Goal: Task Accomplishment & Management: Complete application form

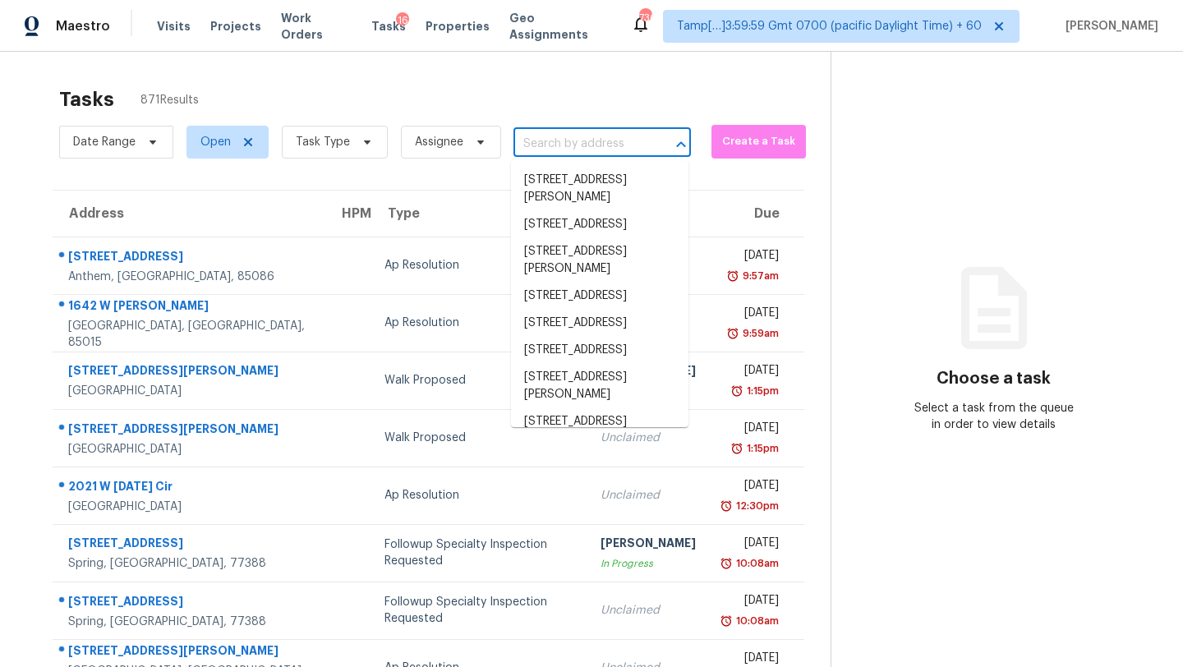
click at [587, 154] on input "text" at bounding box center [579, 143] width 131 height 25
paste input "[STREET_ADDRESS]"
type input "[STREET_ADDRESS]"
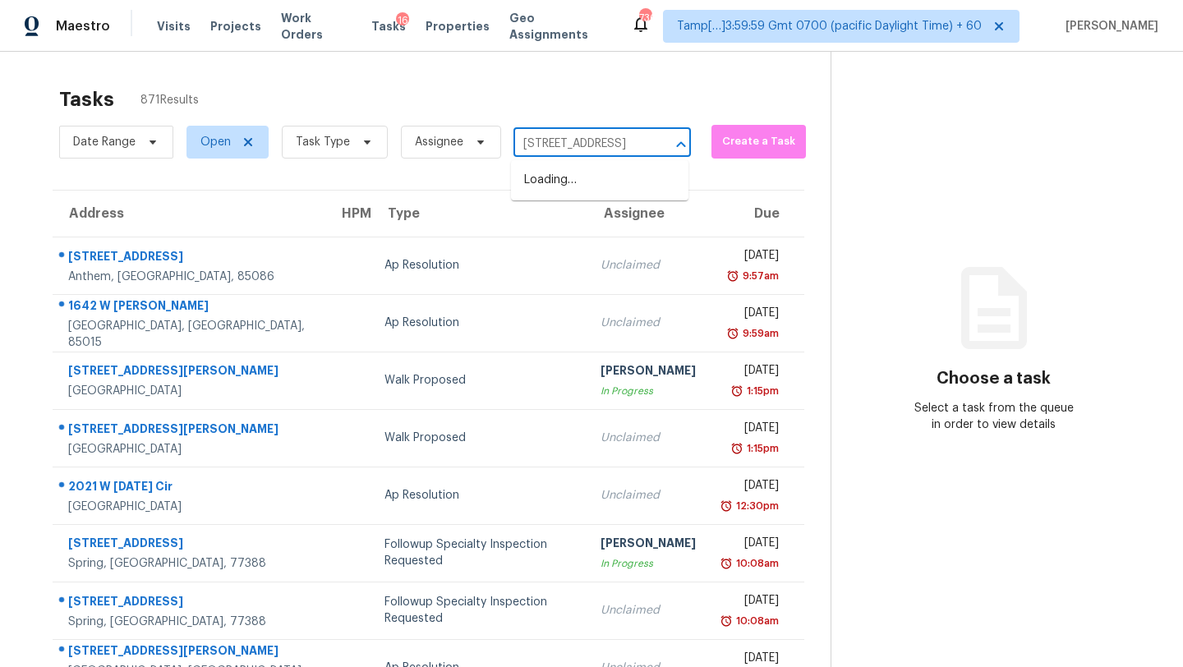
scroll to position [0, 90]
click at [587, 185] on li "[STREET_ADDRESS]" at bounding box center [599, 180] width 177 height 27
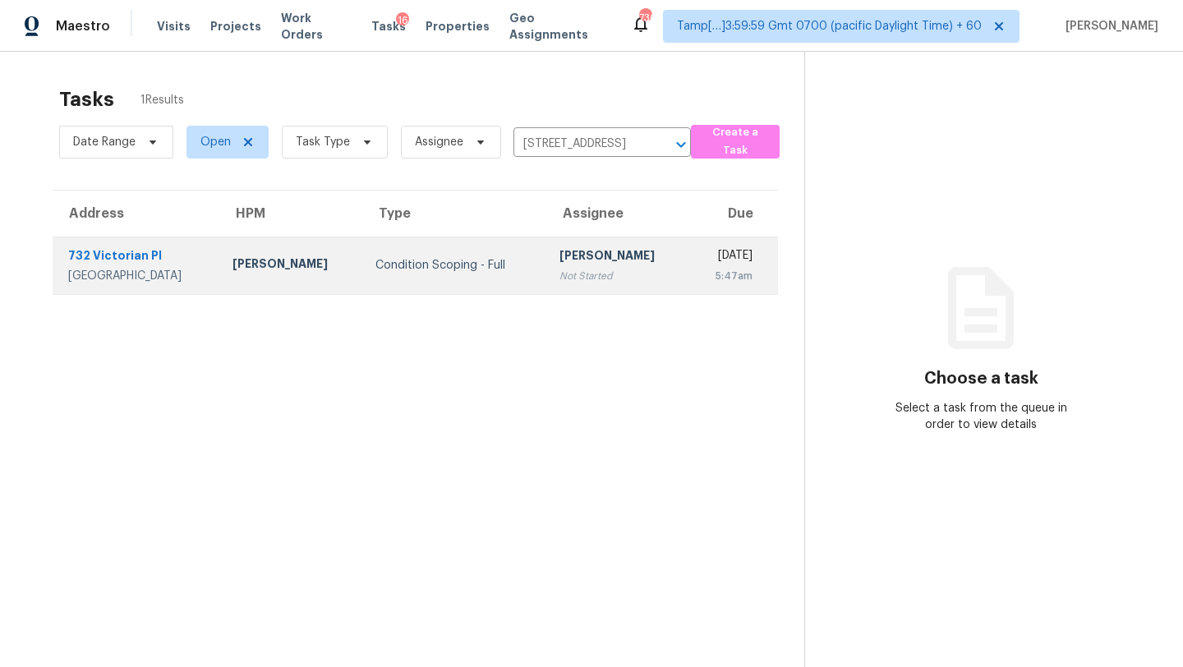
click at [592, 275] on div "Not Started" at bounding box center [618, 276] width 117 height 16
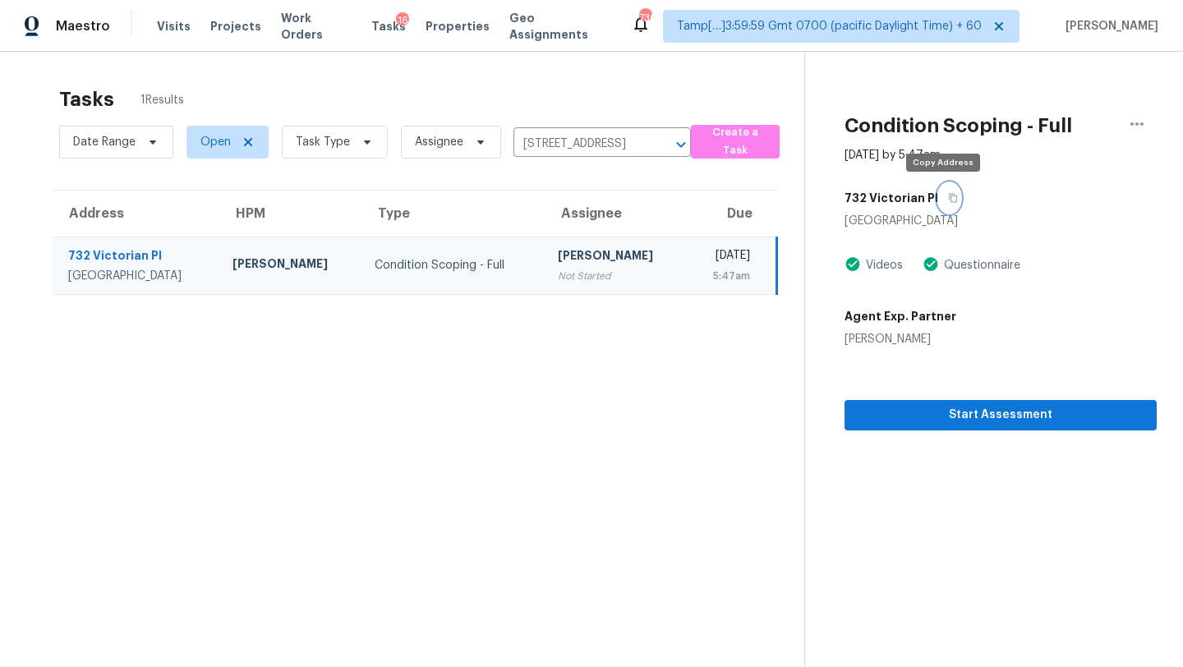
click at [944, 203] on button "button" at bounding box center [949, 198] width 22 height 30
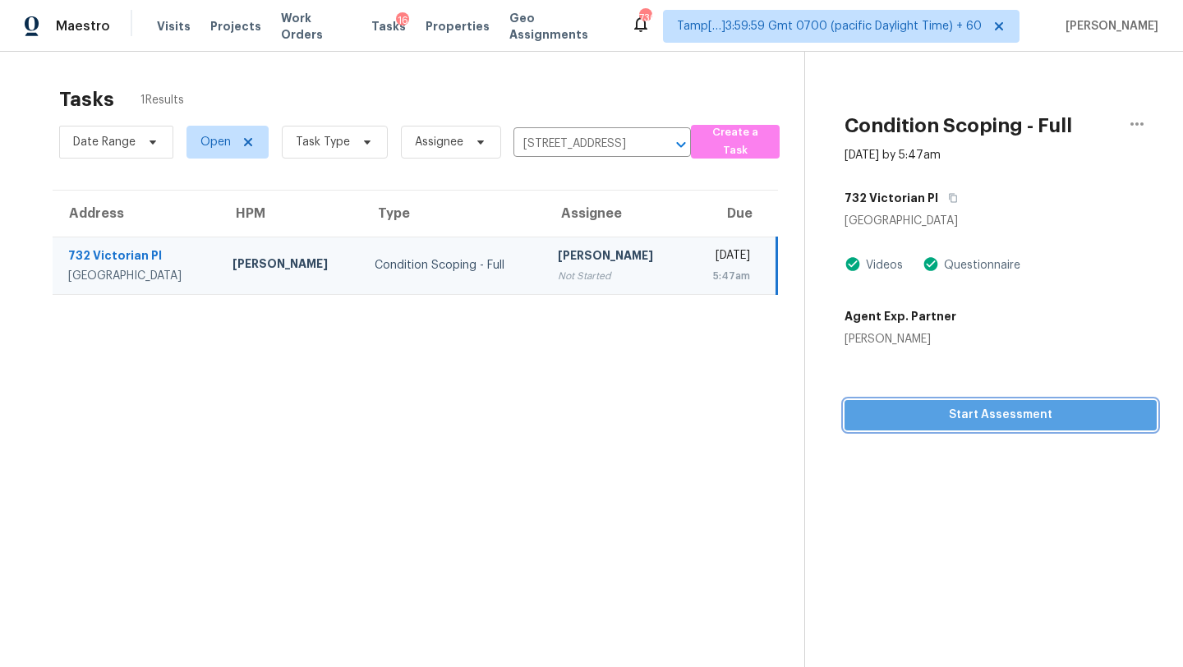
click at [944, 409] on span "Start Assessment" at bounding box center [1001, 415] width 286 height 21
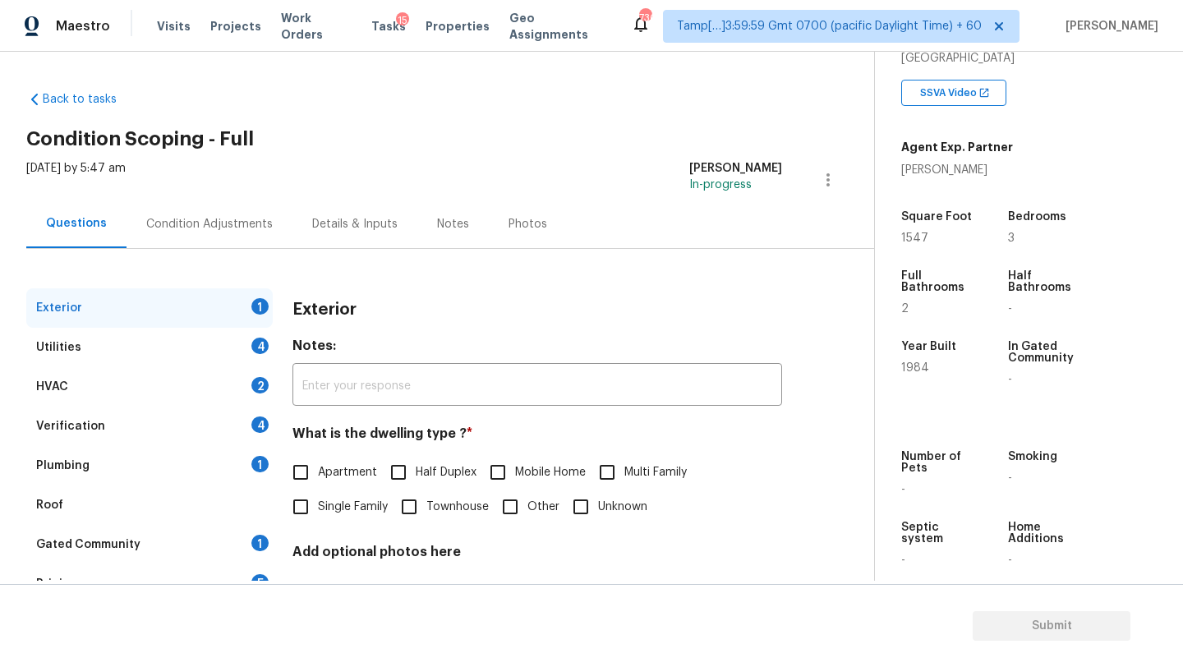
scroll to position [322, 0]
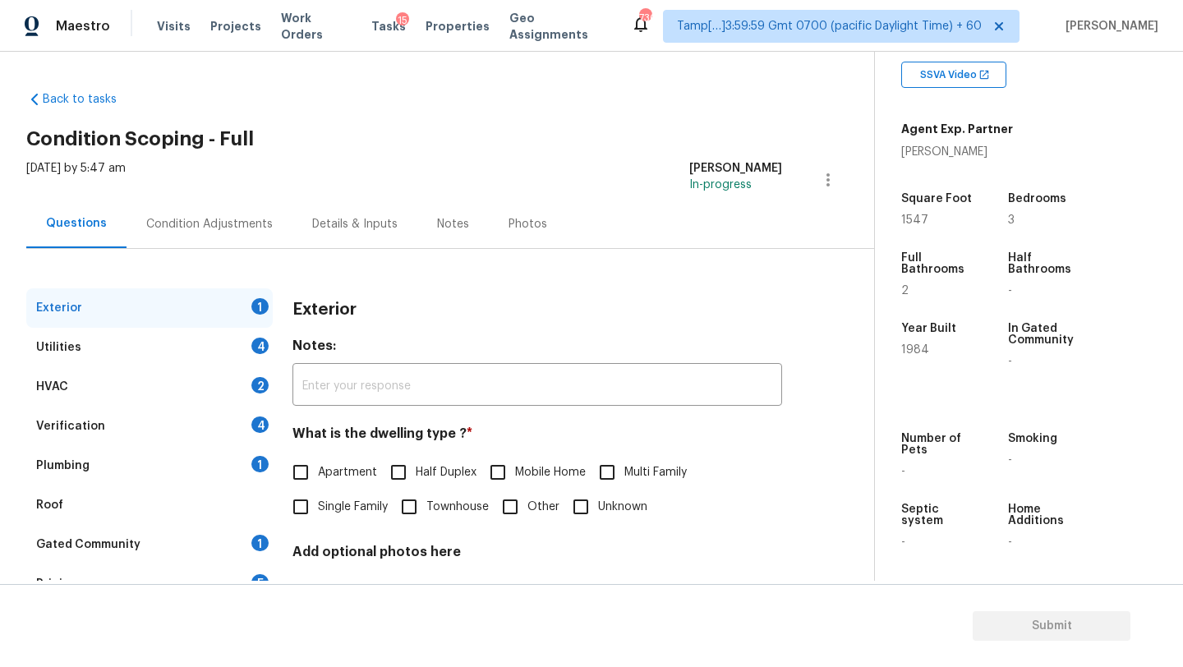
click at [425, 486] on label "Half Duplex" at bounding box center [428, 472] width 95 height 35
click at [416, 486] on input "Half Duplex" at bounding box center [398, 472] width 35 height 35
checkbox input "true"
click at [416, 518] on input "Townhouse" at bounding box center [409, 508] width 35 height 35
checkbox input "true"
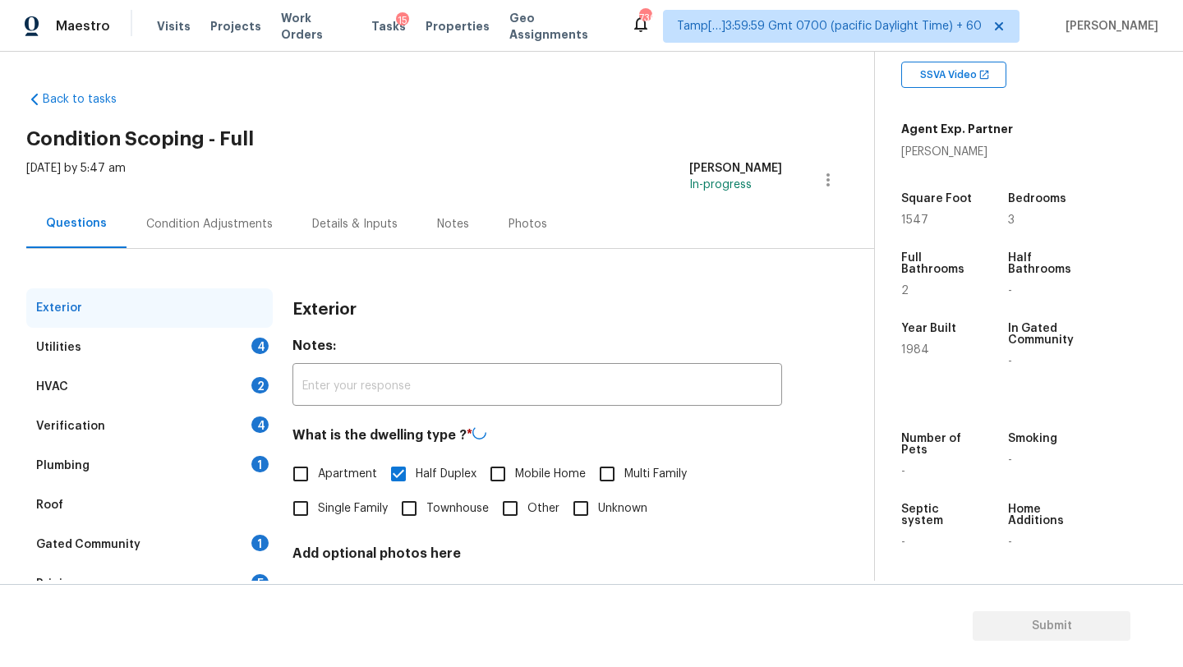
checkbox input "false"
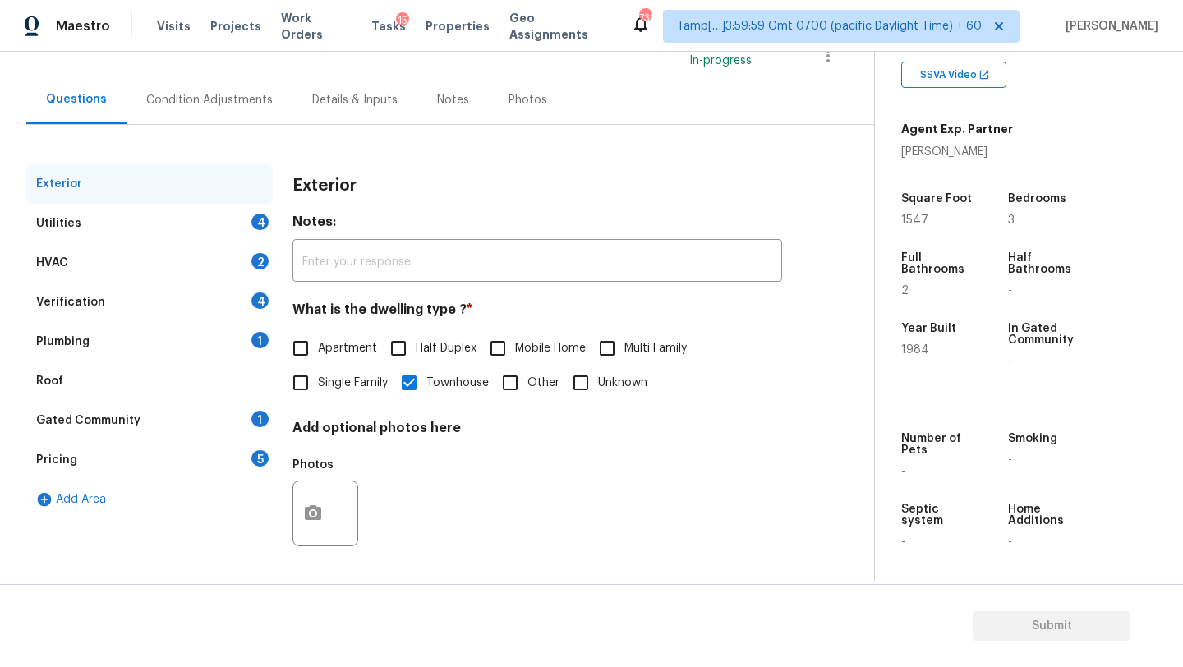
click at [237, 421] on div "Gated Community 1" at bounding box center [149, 420] width 246 height 39
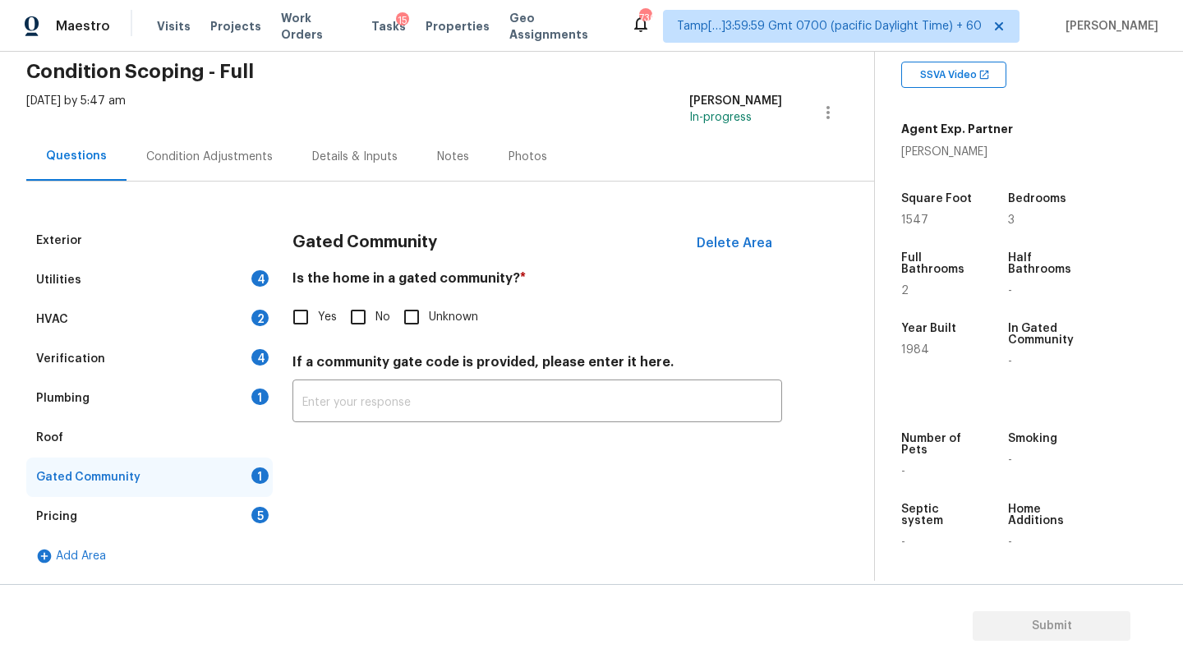
click at [368, 310] on input "No" at bounding box center [358, 317] width 35 height 35
checkbox input "true"
click at [227, 518] on div "Pricing 5" at bounding box center [149, 516] width 246 height 39
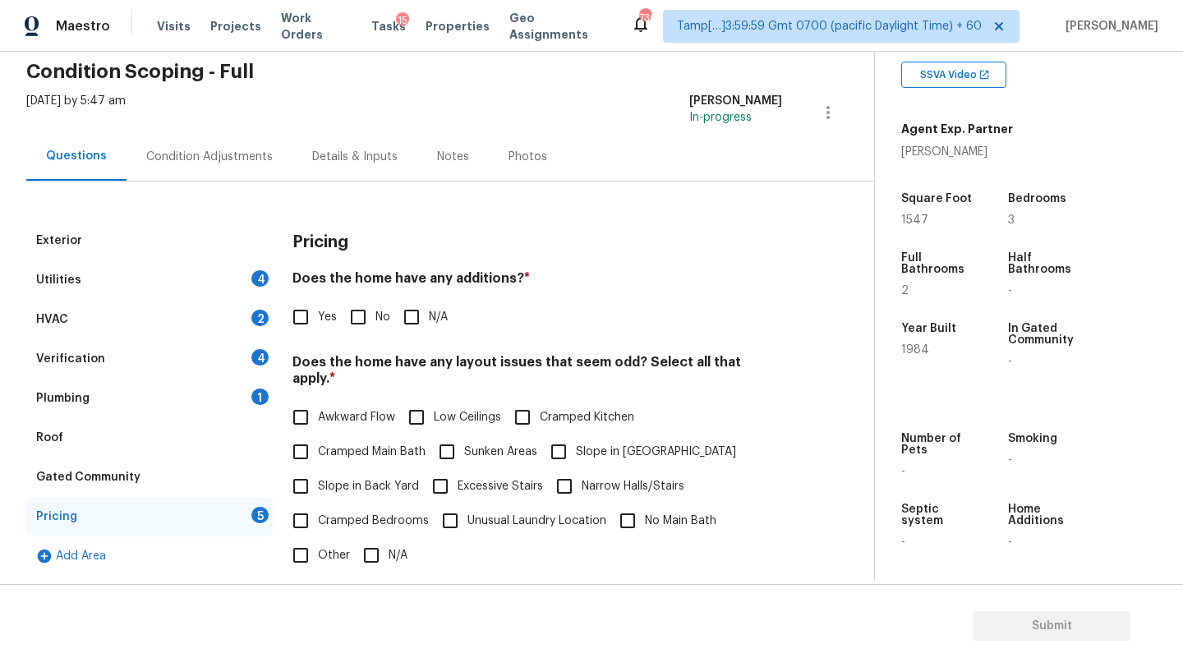
click at [366, 311] on input "No" at bounding box center [358, 317] width 35 height 35
checkbox input "true"
click at [551, 438] on input "Slope in [GEOGRAPHIC_DATA]" at bounding box center [558, 452] width 35 height 35
checkbox input "true"
click at [321, 478] on span "Slope in Back Yard" at bounding box center [368, 486] width 101 height 17
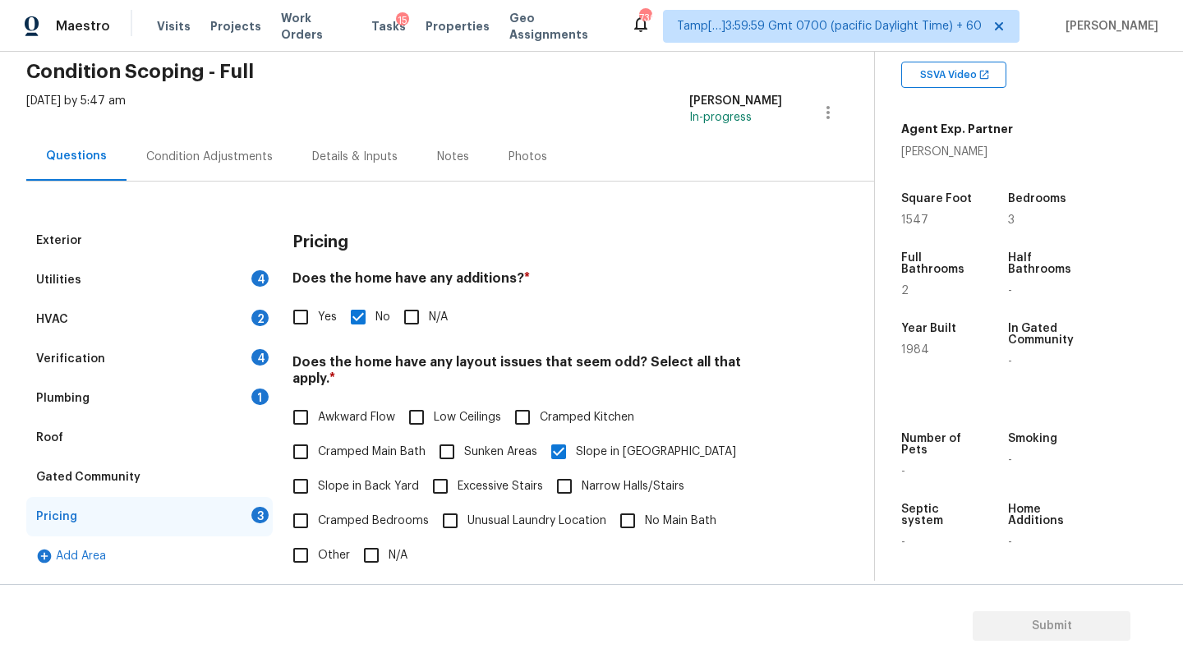
click at [318, 477] on input "Slope in Back Yard" at bounding box center [300, 486] width 35 height 35
checkbox input "true"
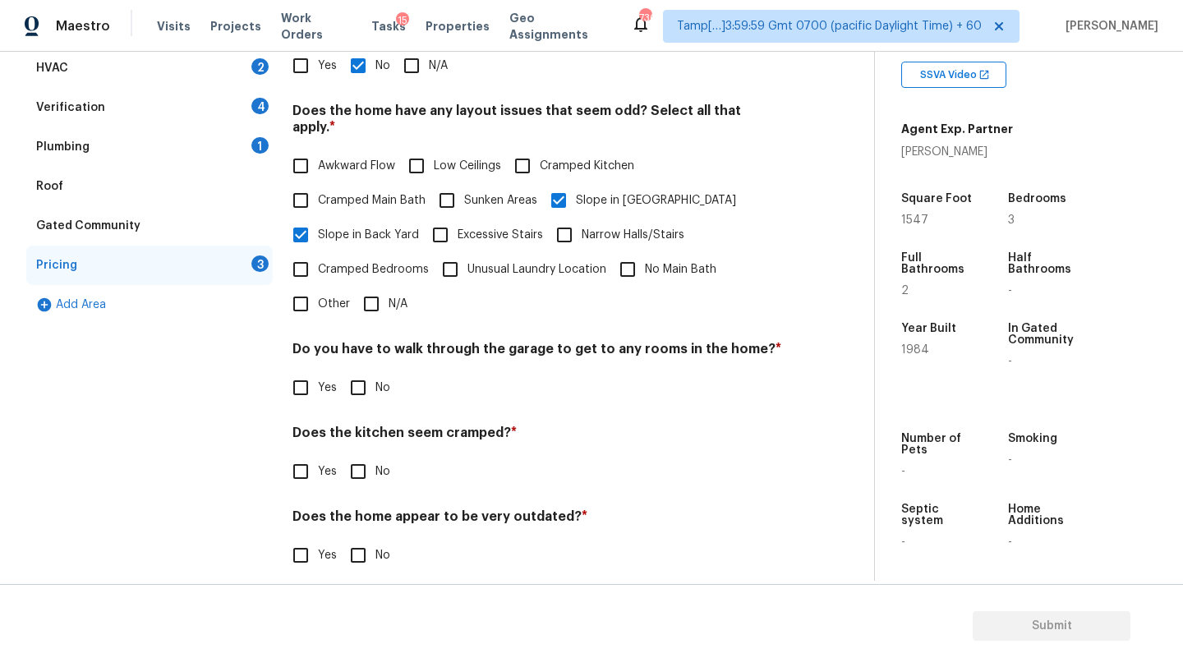
click at [361, 371] on input "No" at bounding box center [358, 388] width 35 height 35
checkbox input "true"
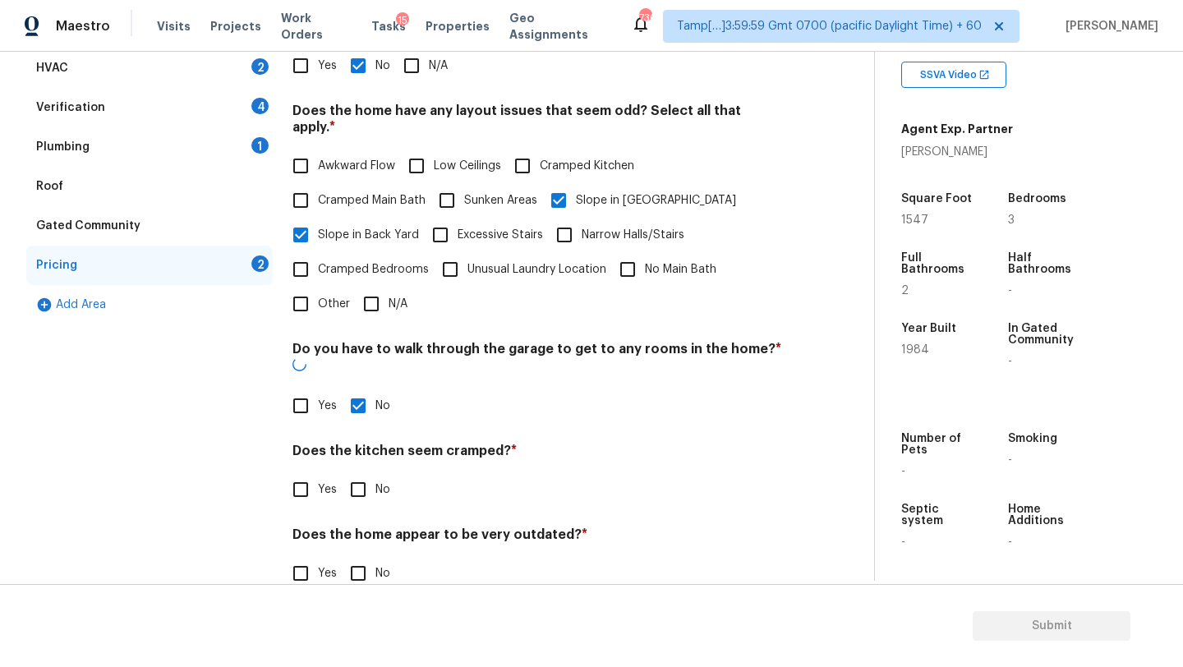
click at [361, 479] on div "Pricing Does the home have any additions? * Yes No N/A Does the home have any l…" at bounding box center [537, 290] width 490 height 641
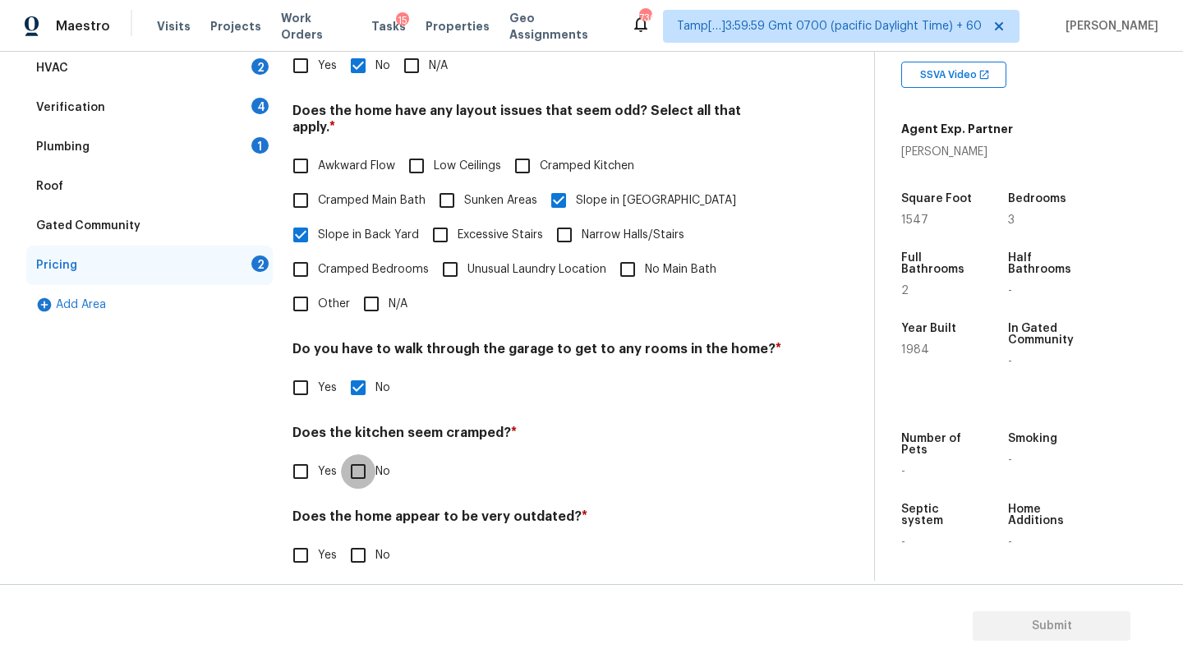
click at [361, 459] on input "No" at bounding box center [358, 471] width 35 height 35
checkbox input "true"
click at [361, 547] on input "No" at bounding box center [358, 557] width 35 height 35
checkbox input "true"
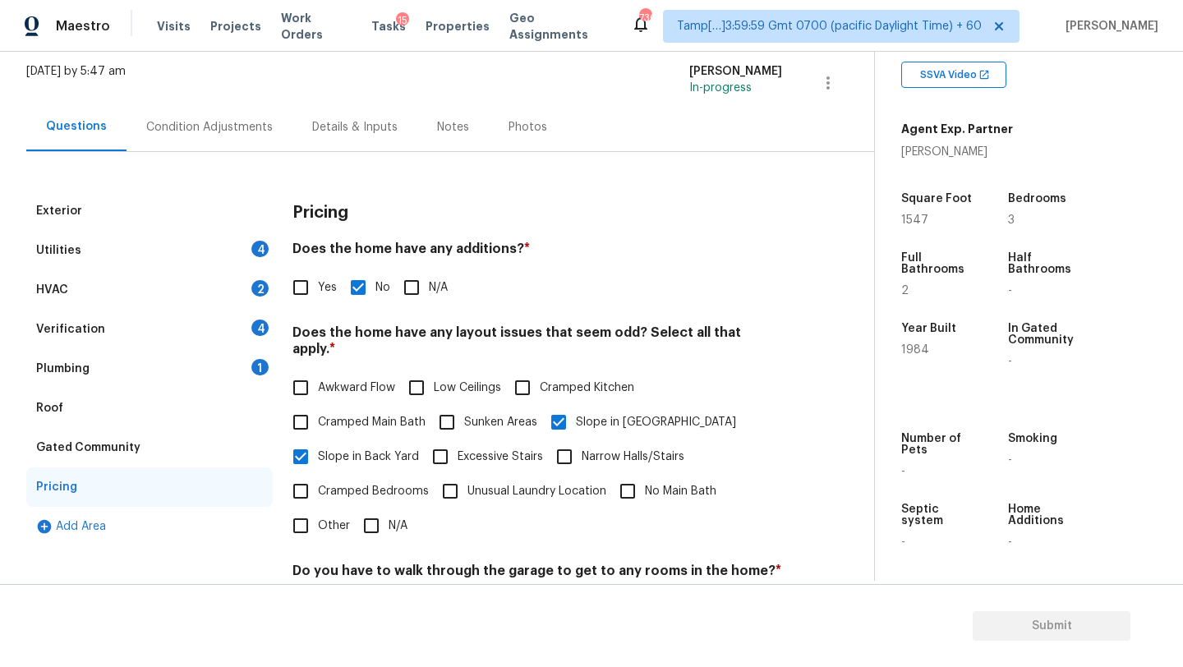
click at [113, 418] on div "Roof" at bounding box center [149, 408] width 246 height 39
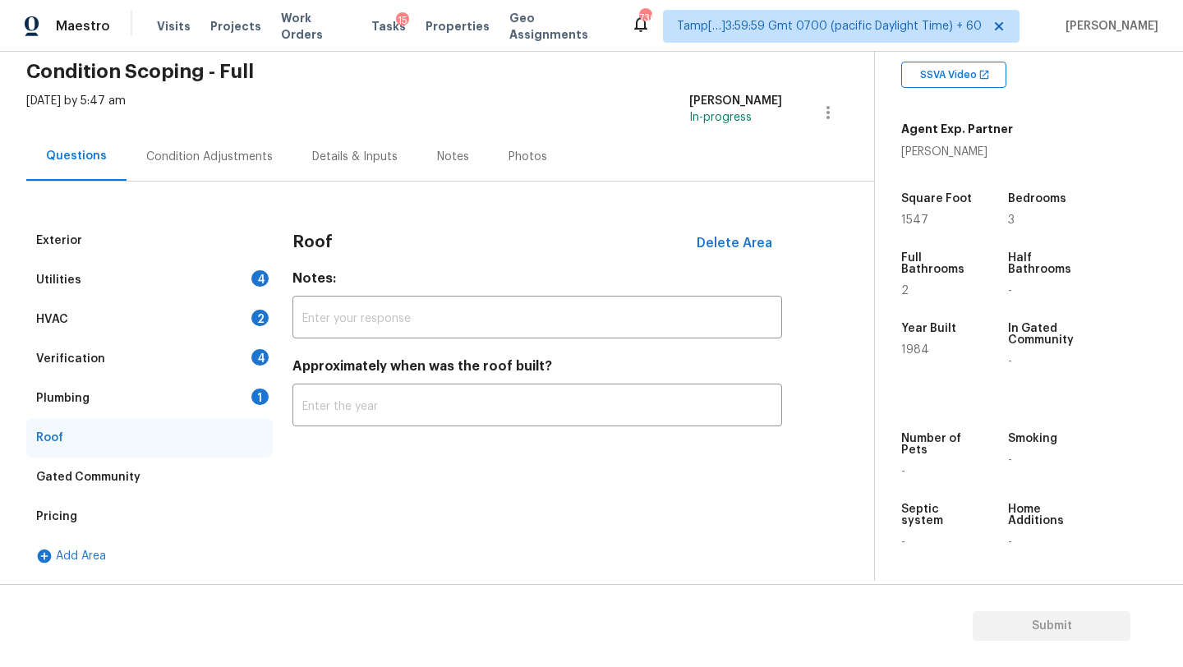
scroll to position [67, 0]
click at [362, 429] on div "Roof Delete Area Notes: ​ Approximately when was the roof built? ​" at bounding box center [537, 333] width 490 height 225
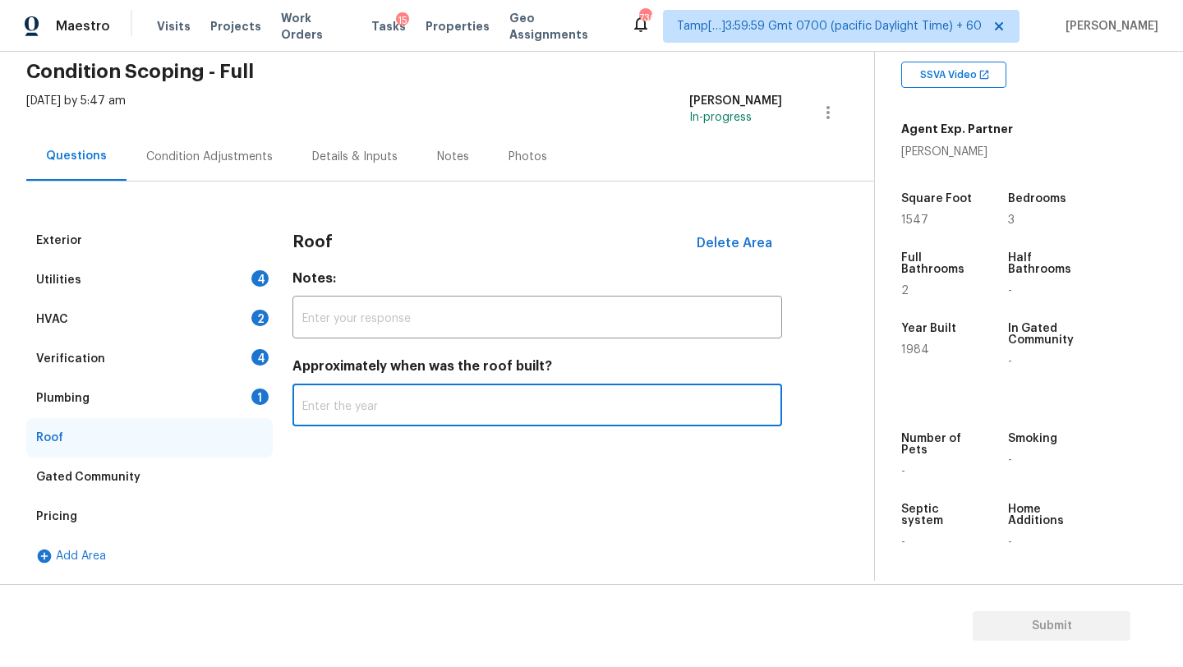
click at [367, 409] on input "text" at bounding box center [537, 407] width 490 height 39
type input "2010"
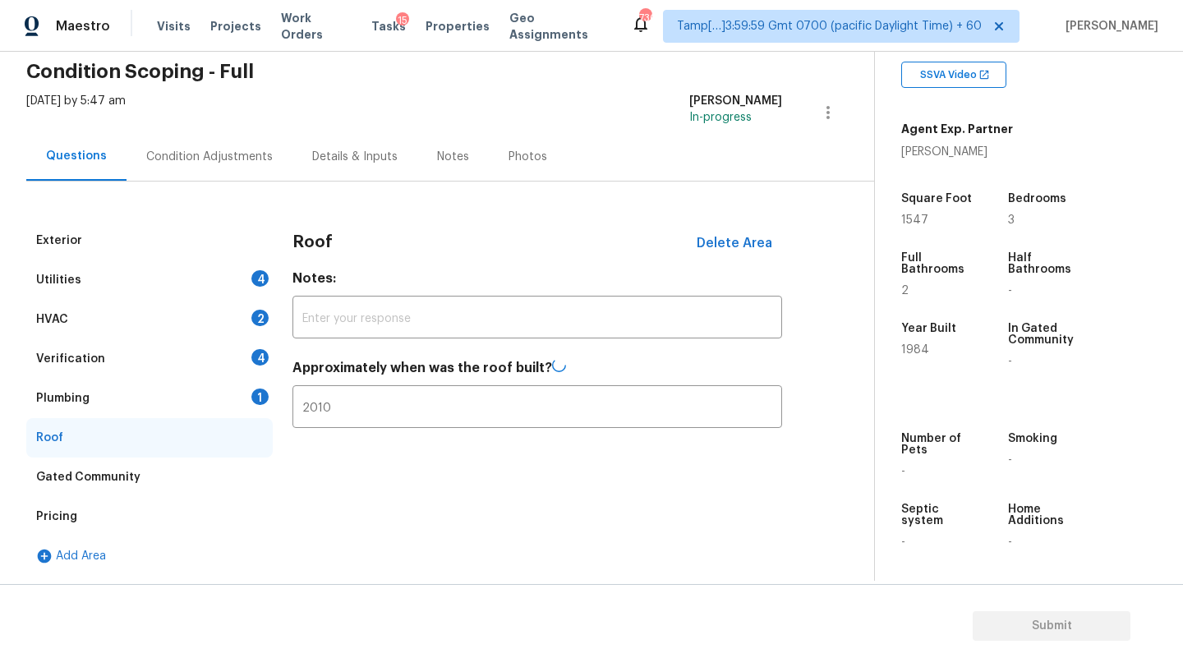
click at [247, 402] on div "Plumbing 1" at bounding box center [149, 398] width 246 height 39
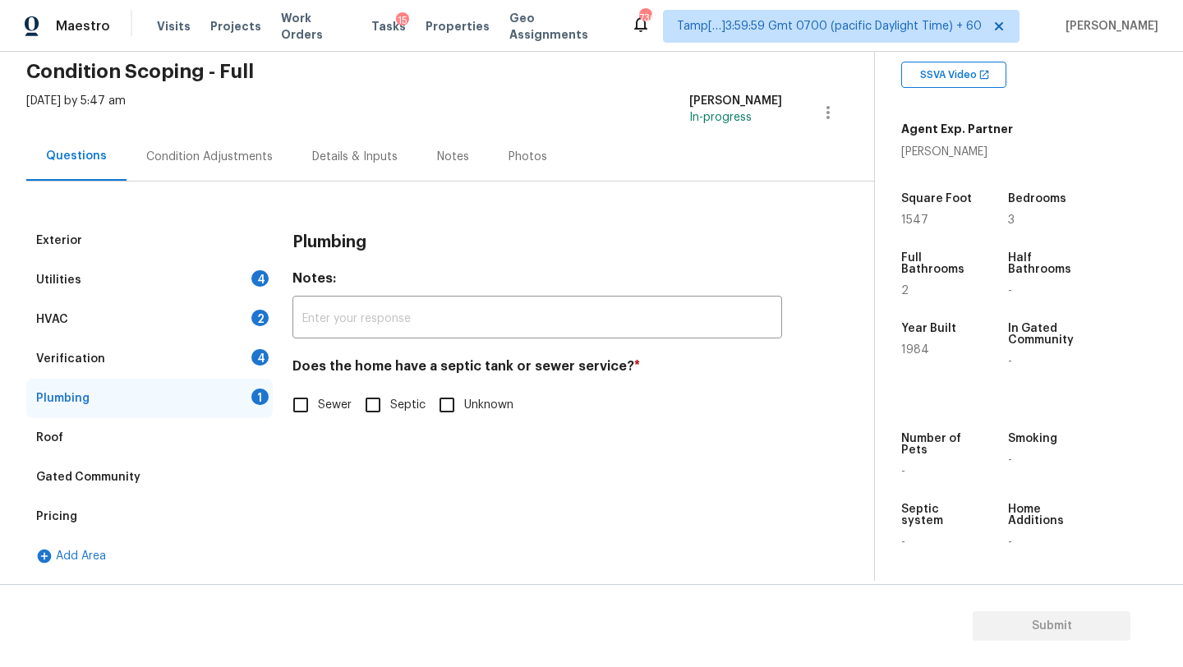
click at [312, 399] on input "Sewer" at bounding box center [300, 405] width 35 height 35
checkbox input "true"
click at [193, 349] on div "Verification 4" at bounding box center [149, 358] width 246 height 39
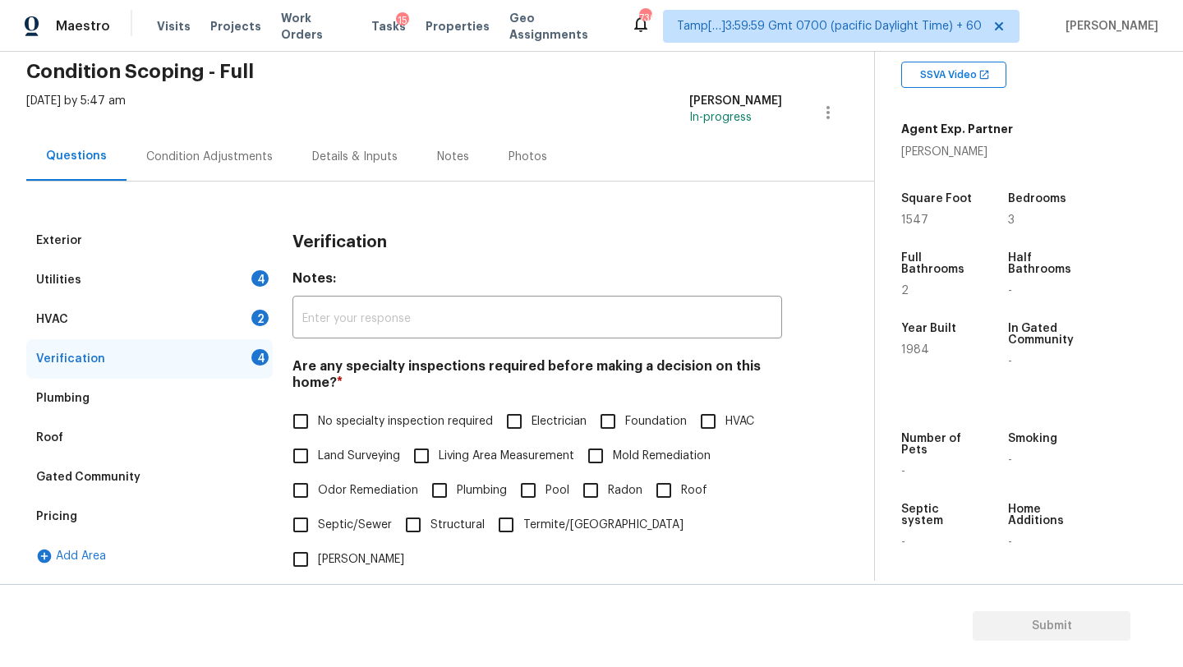
click at [361, 422] on span "No specialty inspection required" at bounding box center [405, 421] width 175 height 17
click at [318, 422] on input "No specialty inspection required" at bounding box center [300, 421] width 35 height 35
checkbox input "true"
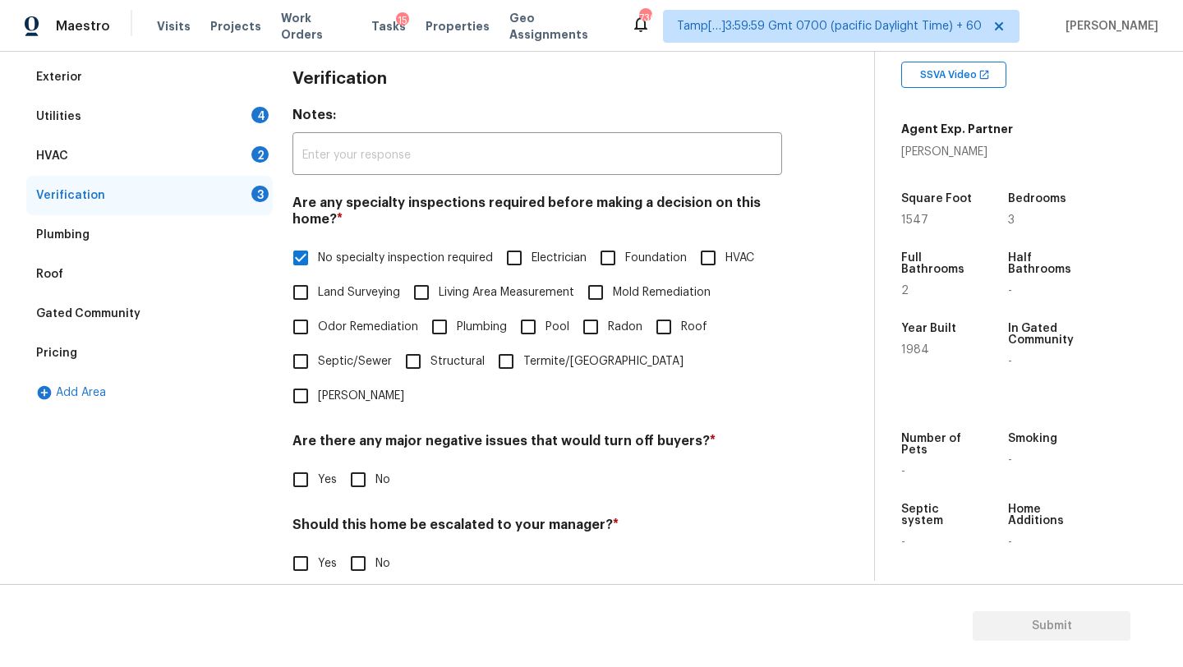
scroll to position [321, 0]
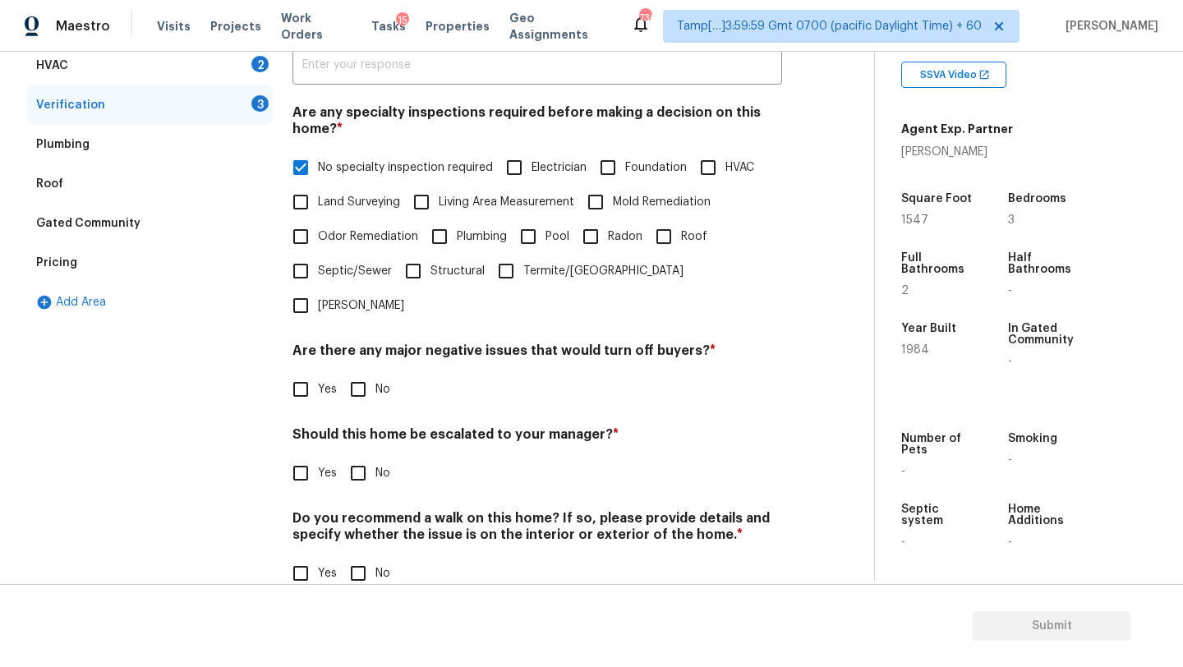
click at [364, 372] on input "No" at bounding box center [358, 389] width 35 height 35
checkbox input "true"
click at [364, 512] on h4 "Do you recommend a walk on this home? If so, please provide details and specify…" at bounding box center [537, 531] width 490 height 39
click at [364, 458] on div "Verification Notes: ​ Are any specialty inspections required before making a de…" at bounding box center [537, 288] width 490 height 643
click at [362, 456] on input "No" at bounding box center [358, 473] width 35 height 35
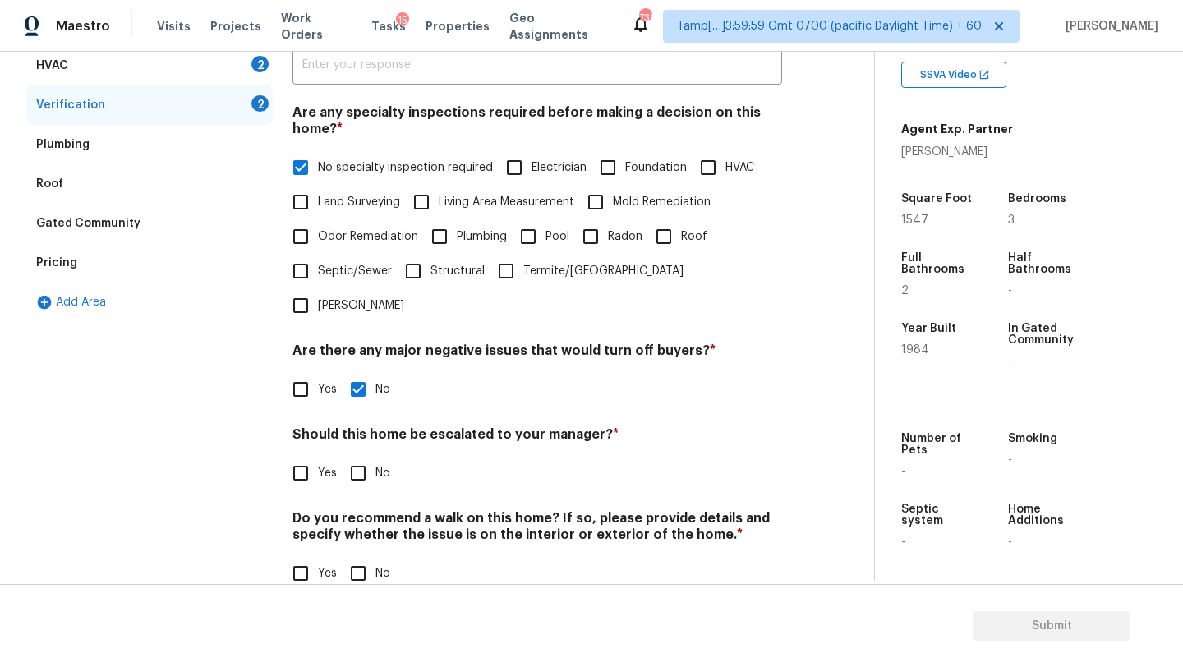
checkbox input "true"
click at [362, 558] on input "No" at bounding box center [358, 575] width 35 height 35
checkbox input "true"
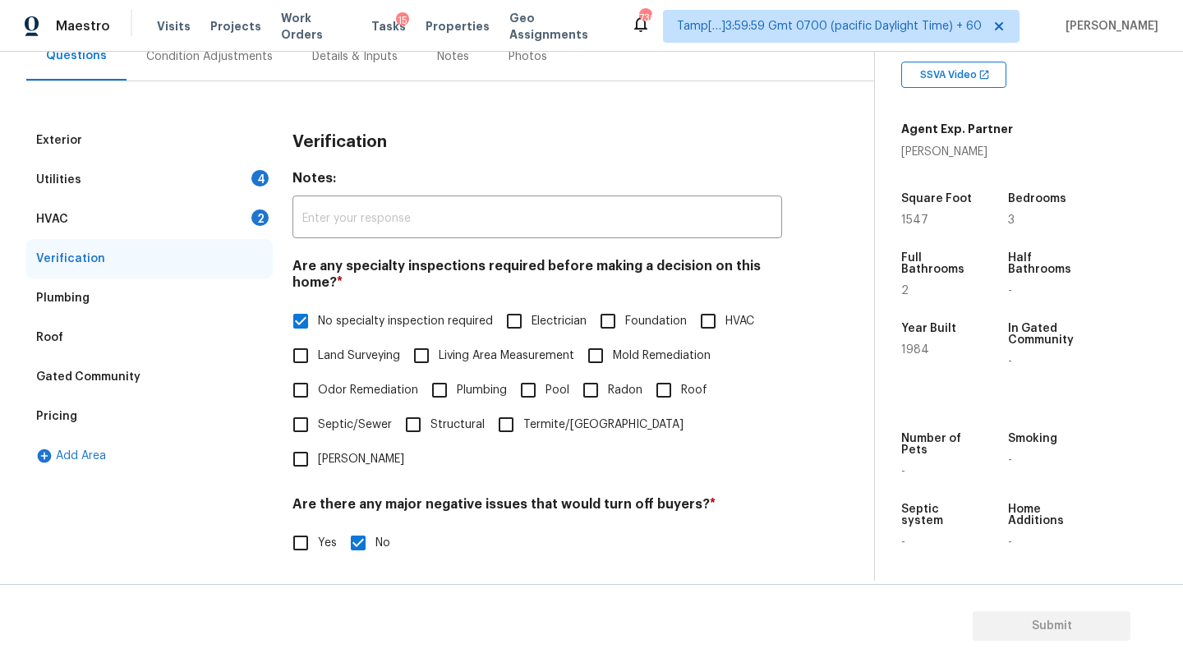
scroll to position [150, 0]
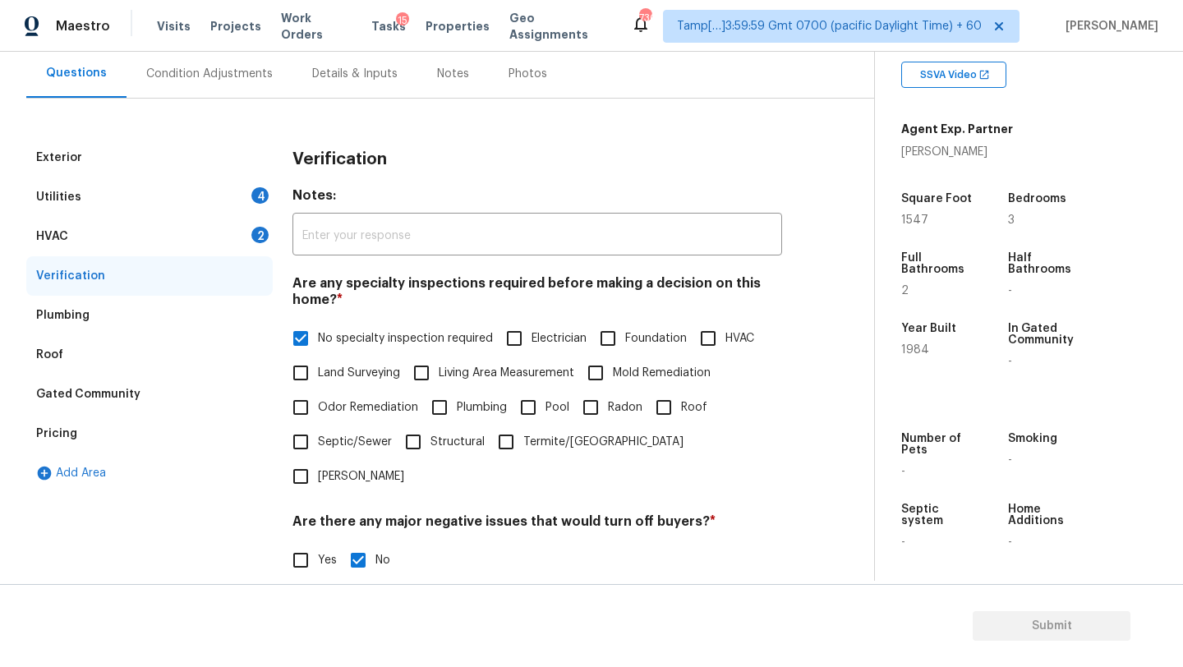
click at [86, 237] on div "HVAC 2" at bounding box center [149, 236] width 246 height 39
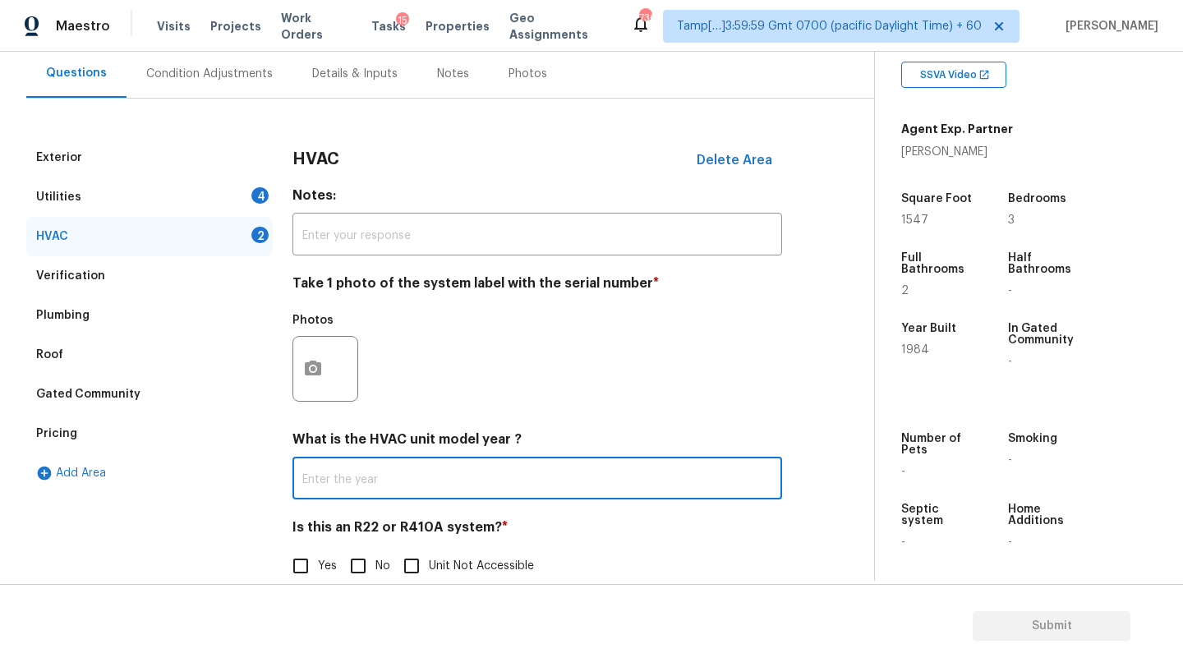
click at [353, 478] on input "text" at bounding box center [537, 480] width 490 height 39
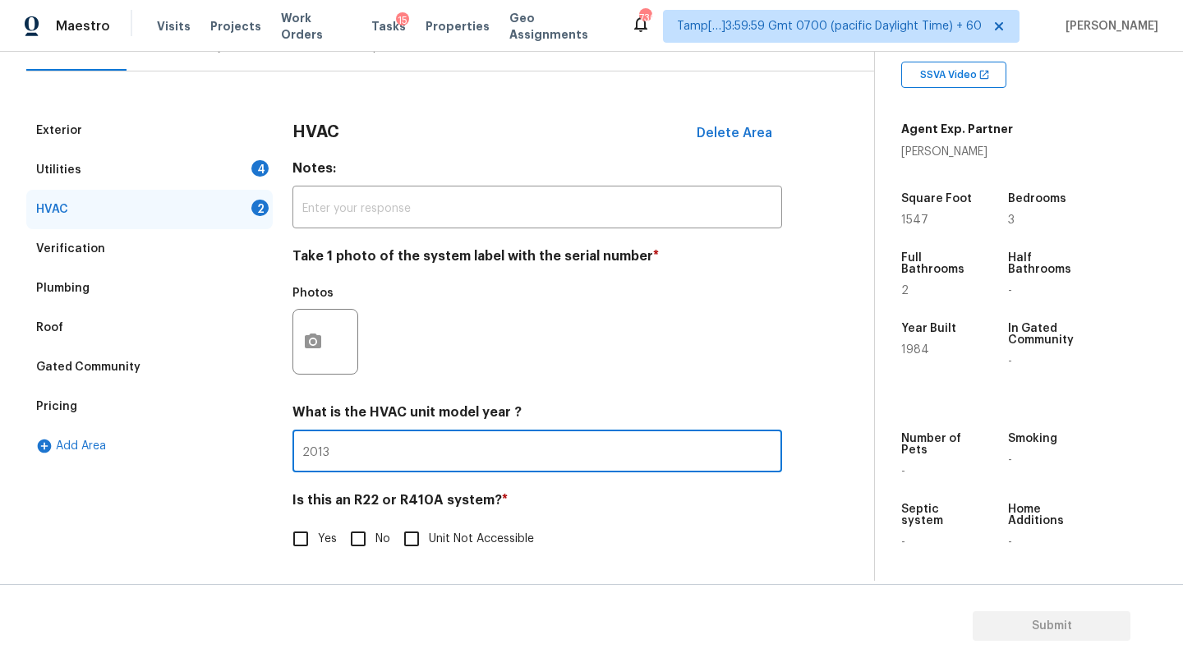
type input "2013"
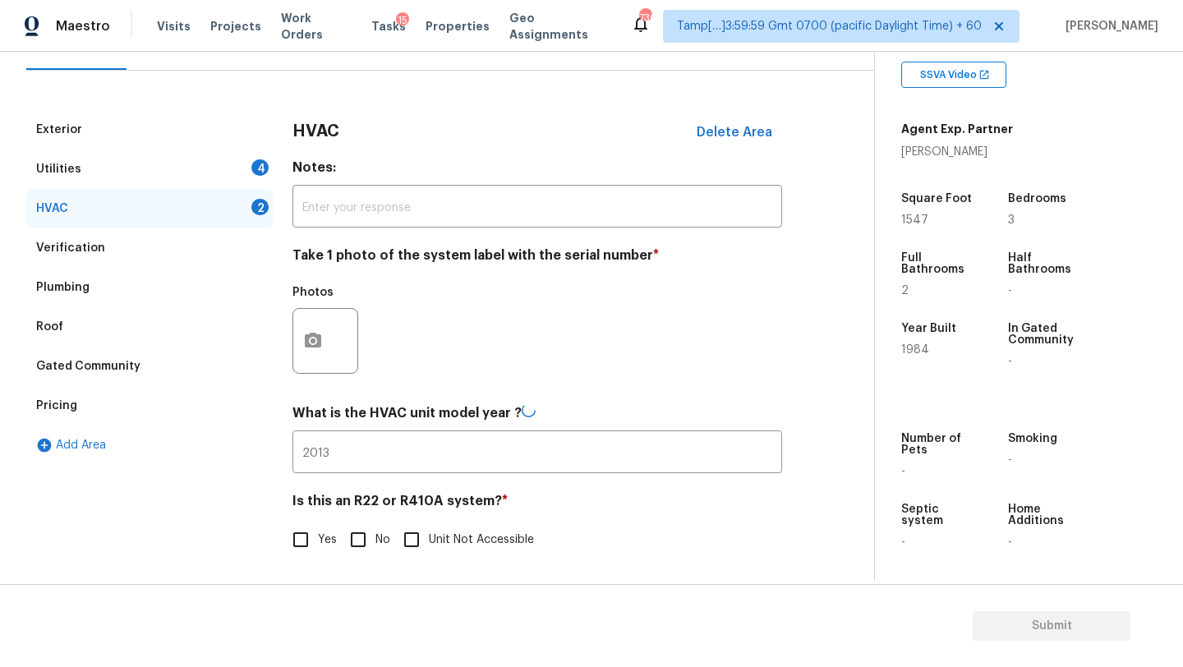
click at [357, 523] on input "No" at bounding box center [358, 540] width 35 height 35
checkbox input "true"
click at [173, 164] on div "Utilities 4" at bounding box center [149, 169] width 246 height 39
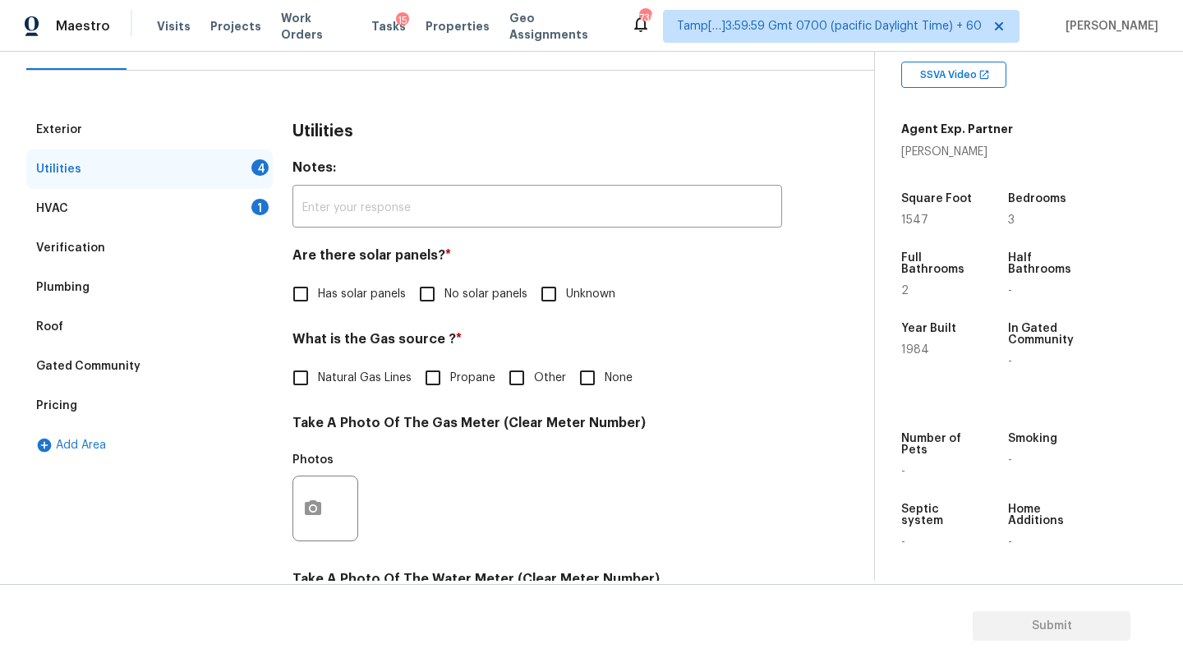
click at [418, 290] on input "No solar panels" at bounding box center [427, 294] width 35 height 35
checkbox input "true"
click at [368, 380] on span "Natural Gas Lines" at bounding box center [365, 378] width 94 height 17
click at [318, 380] on input "Natural Gas Lines" at bounding box center [300, 378] width 35 height 35
checkbox input "true"
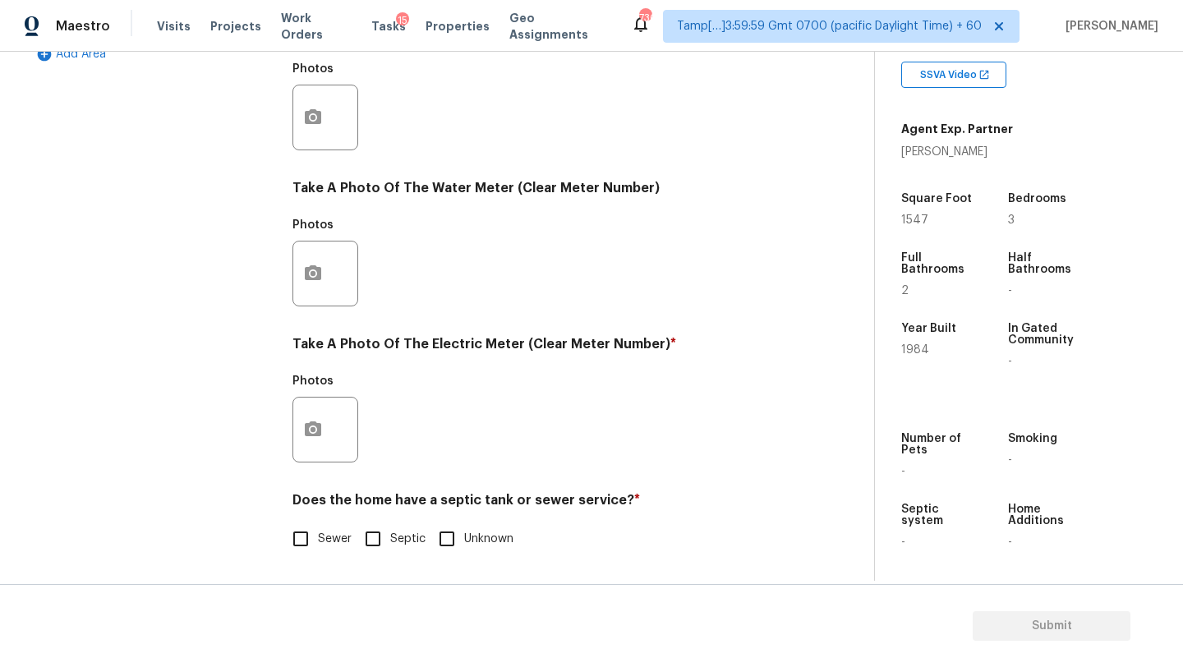
click at [329, 522] on label "Sewer" at bounding box center [317, 539] width 68 height 35
click at [318, 522] on input "Sewer" at bounding box center [300, 539] width 35 height 35
checkbox input "true"
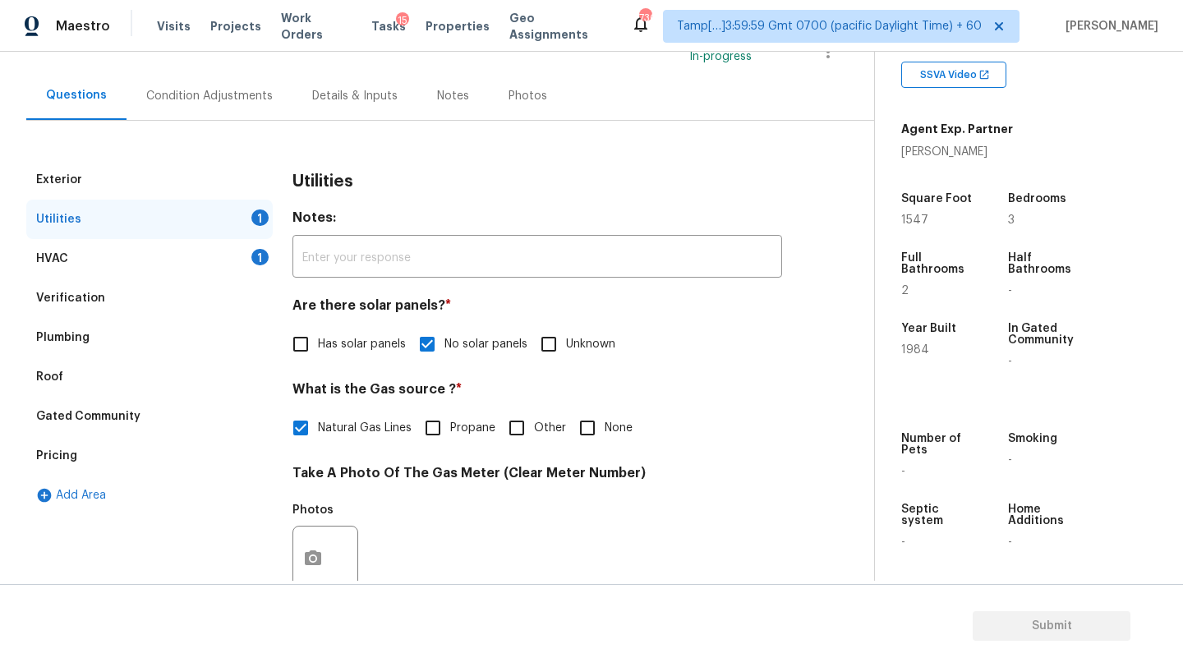
scroll to position [89, 0]
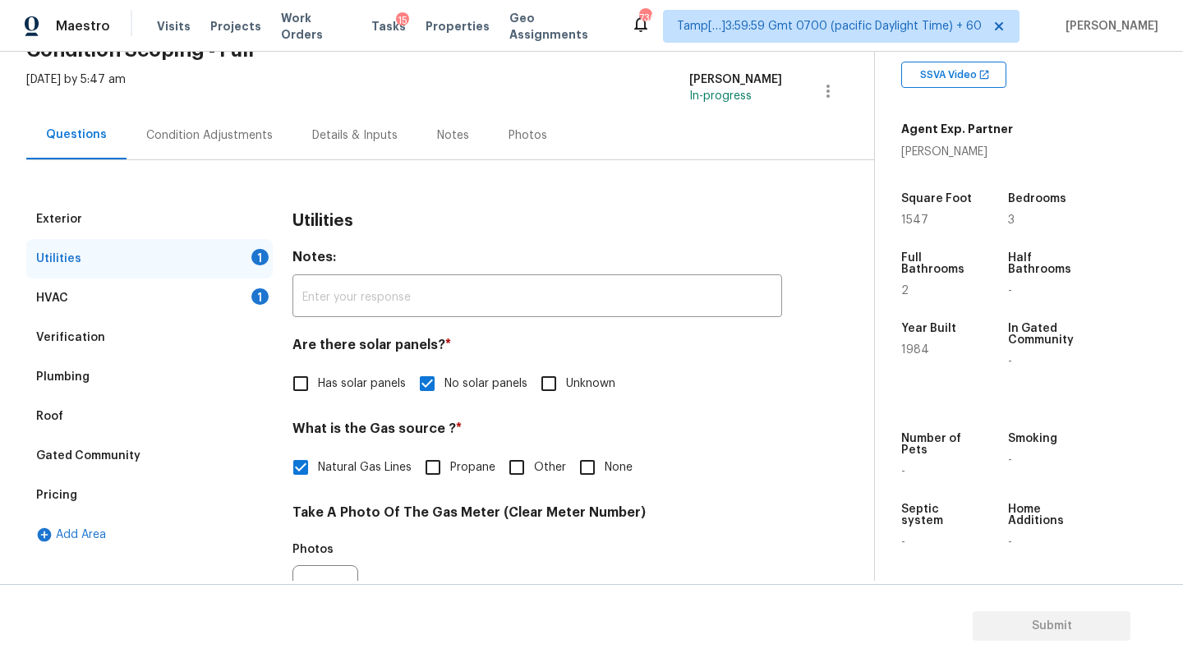
click at [181, 139] on div "Condition Adjustments" at bounding box center [209, 135] width 127 height 16
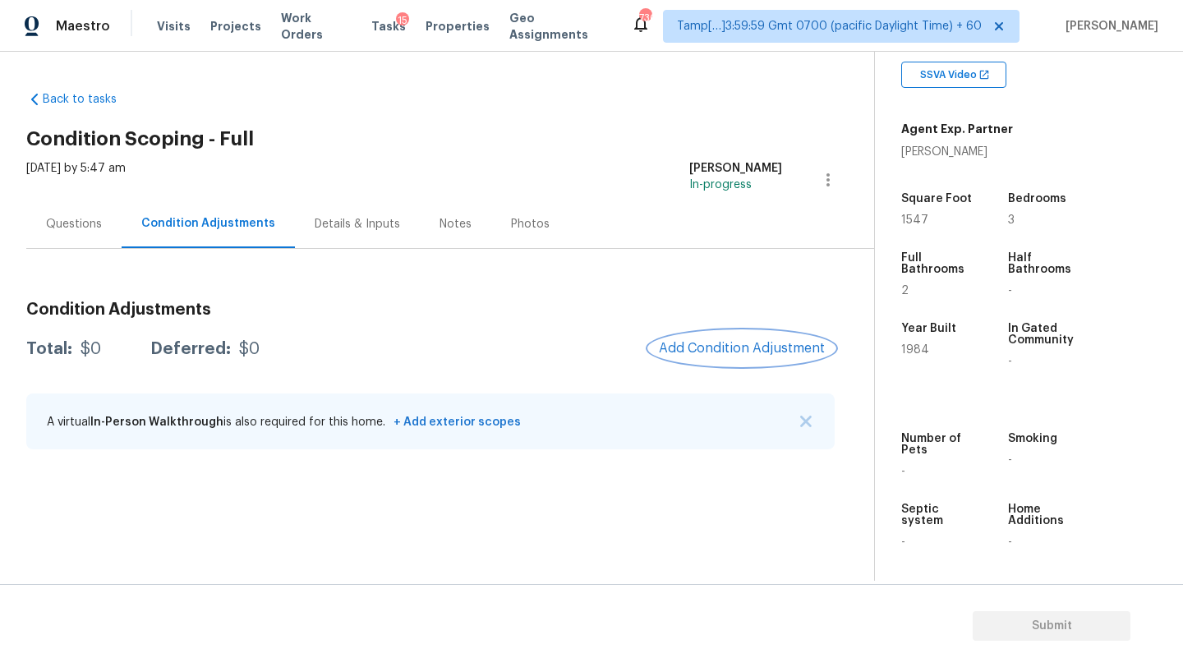
click at [758, 346] on span "Add Condition Adjustment" at bounding box center [742, 348] width 166 height 15
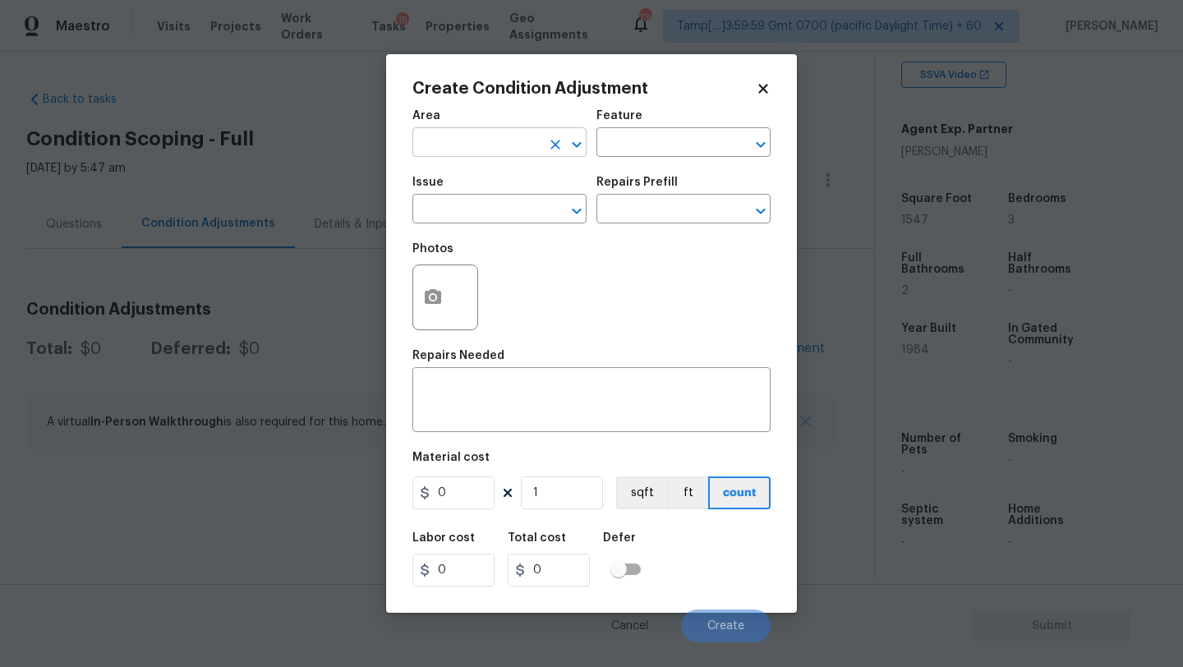
click at [469, 155] on input "text" at bounding box center [476, 143] width 128 height 25
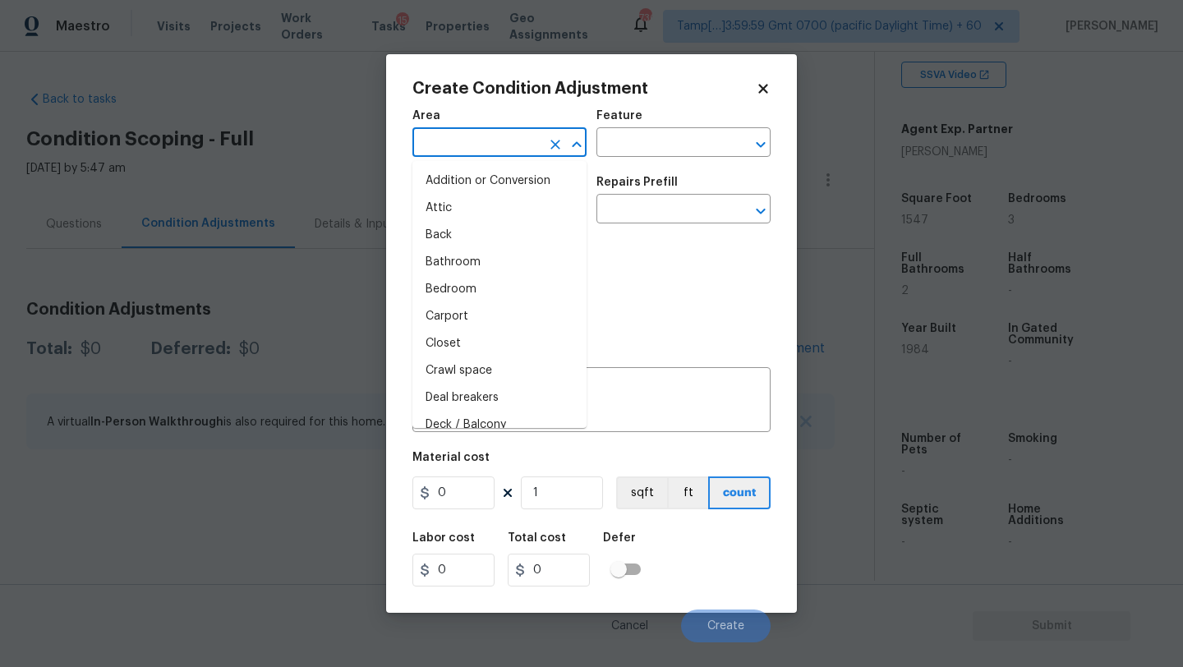
click at [469, 155] on input "text" at bounding box center [476, 143] width 128 height 25
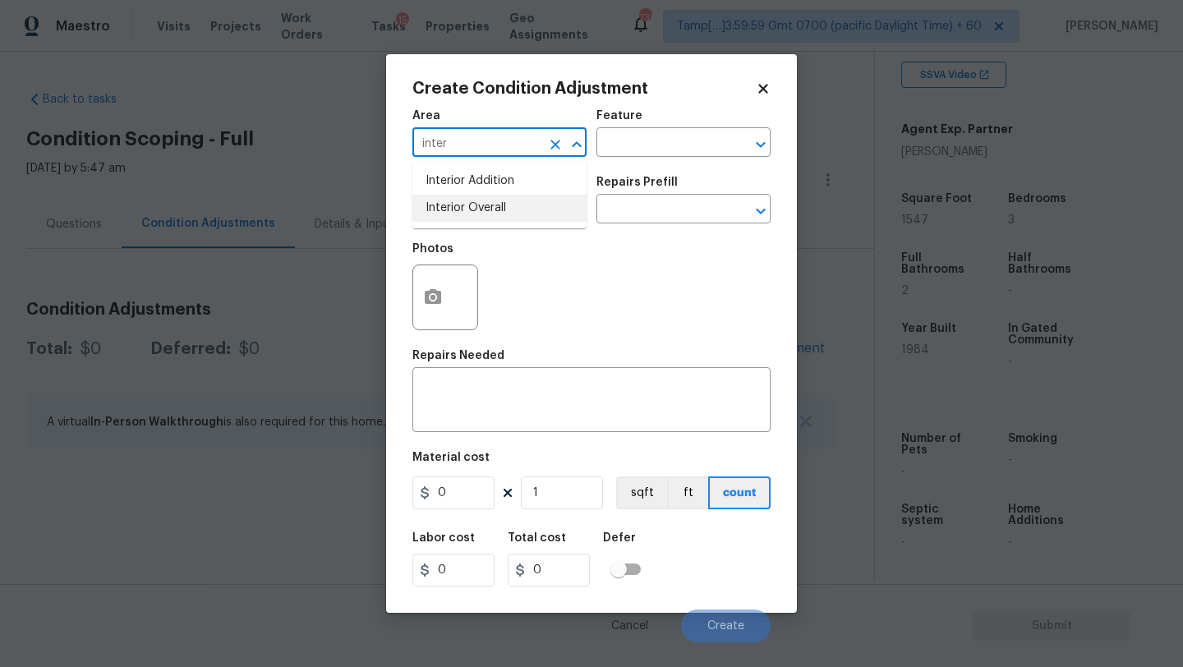
click at [491, 208] on li "Interior Overall" at bounding box center [499, 208] width 174 height 27
type input "Interior Overall"
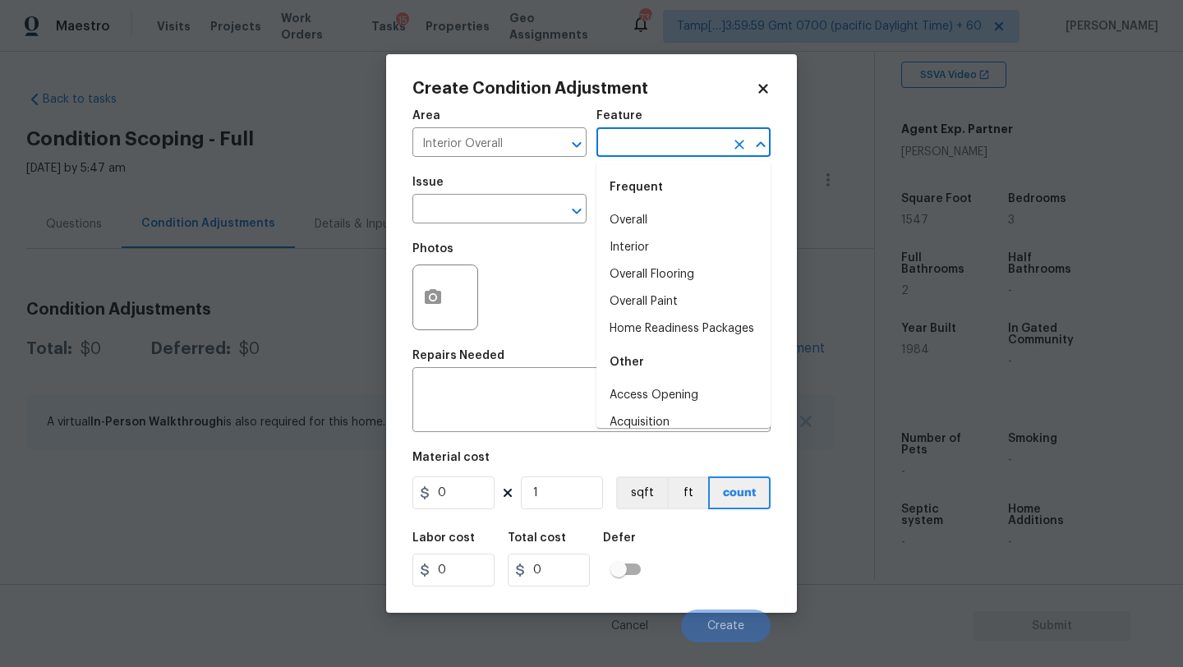
click at [669, 150] on input "text" at bounding box center [660, 143] width 128 height 25
click at [668, 299] on li "Overall Paint" at bounding box center [683, 301] width 174 height 27
type input "Overall Paint"
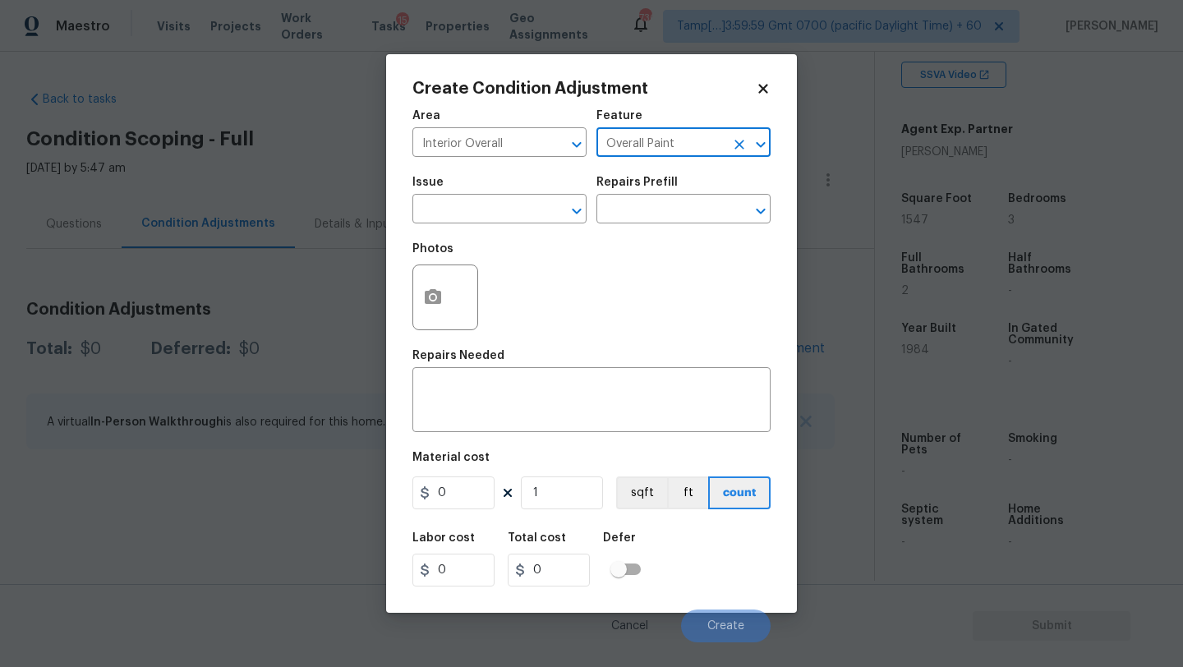
click at [493, 194] on div "Issue" at bounding box center [499, 187] width 174 height 21
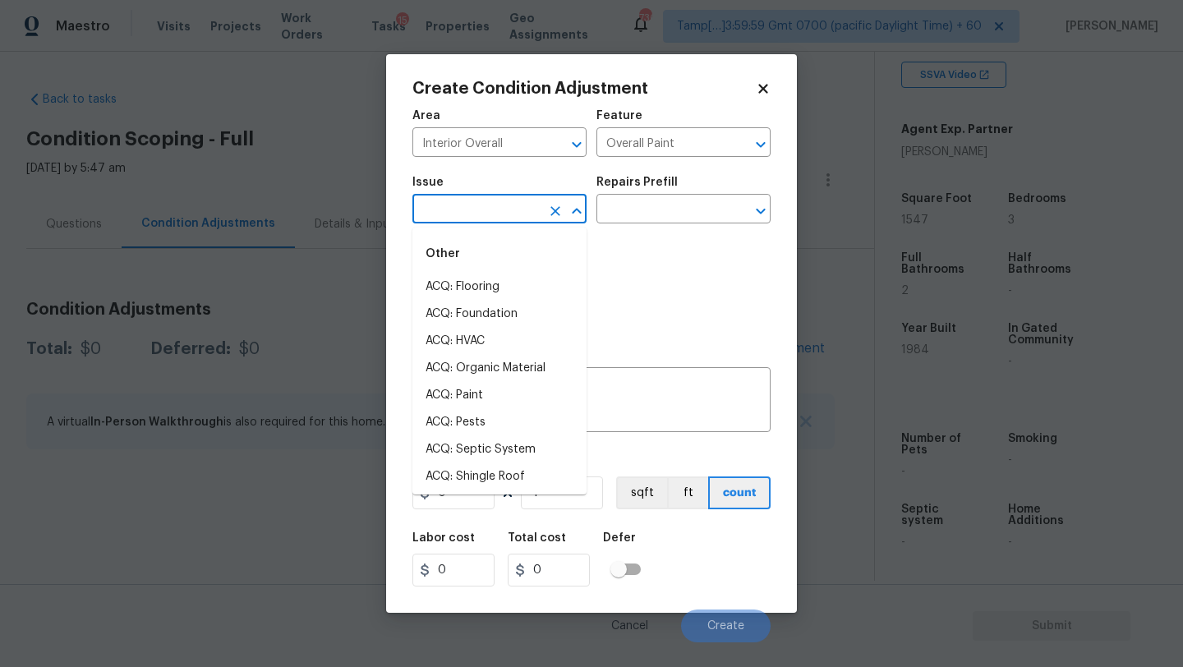
click at [493, 222] on input "text" at bounding box center [476, 210] width 128 height 25
click at [473, 401] on li "ACQ: Paint" at bounding box center [499, 395] width 174 height 27
type input "ACQ: Paint"
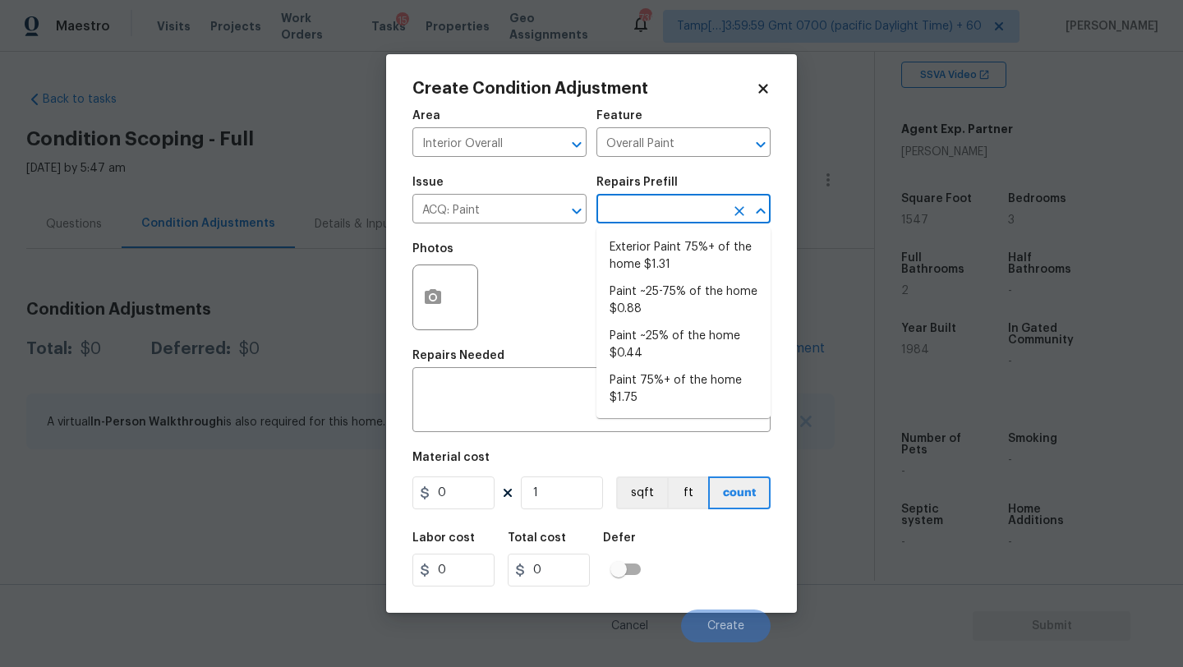
click at [719, 208] on input "text" at bounding box center [660, 210] width 128 height 25
click at [631, 386] on li "Paint 75%+ of the home $1.75" at bounding box center [683, 389] width 174 height 44
type input "Acquisition"
type textarea "Acquisition Scope: 75%+ of the home will likely require interior paint"
type input "1.75"
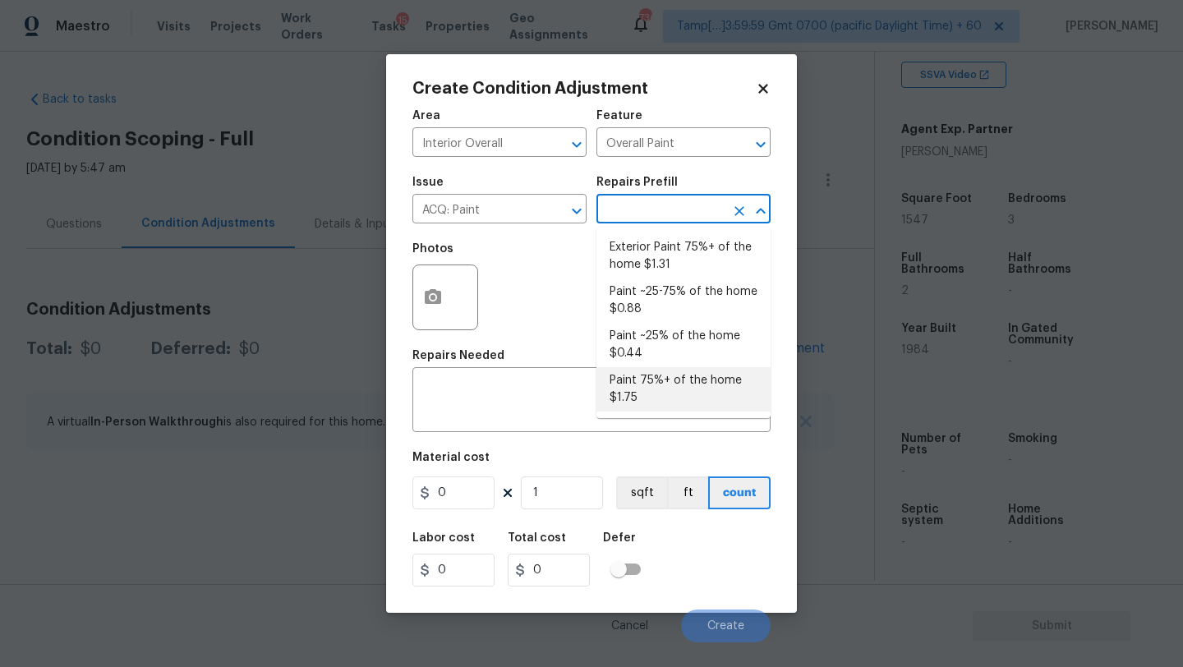
type input "1.75"
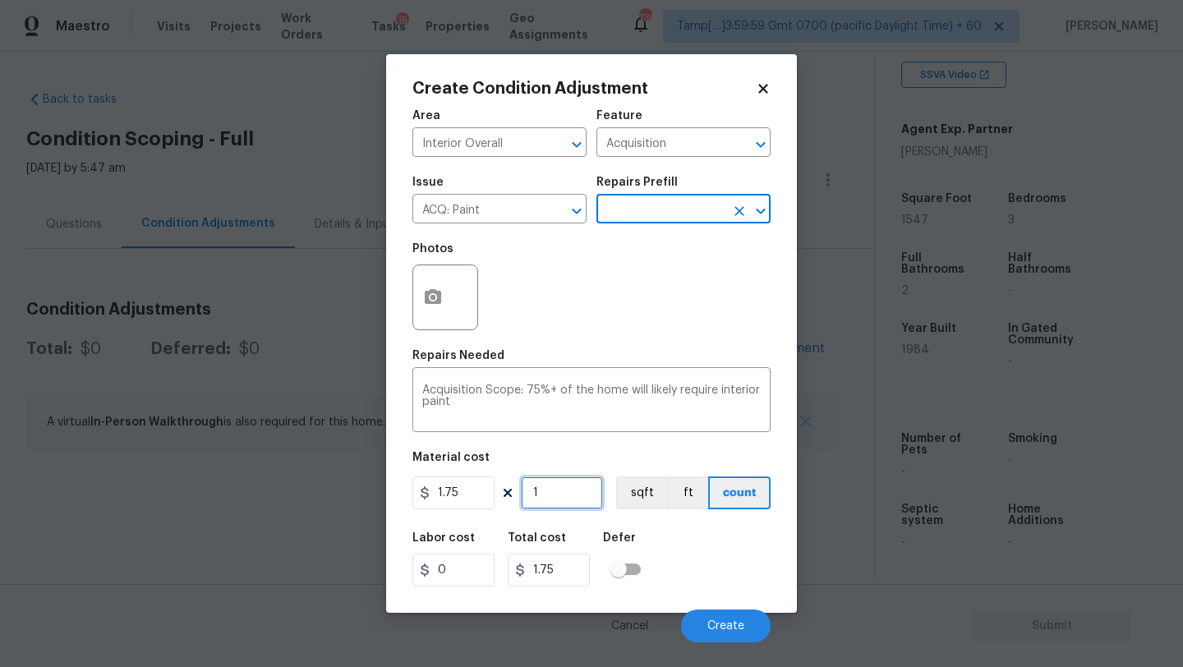
click at [560, 501] on input "1" at bounding box center [562, 493] width 82 height 33
type input "15"
type input "26.25"
type input "154"
type input "269.5"
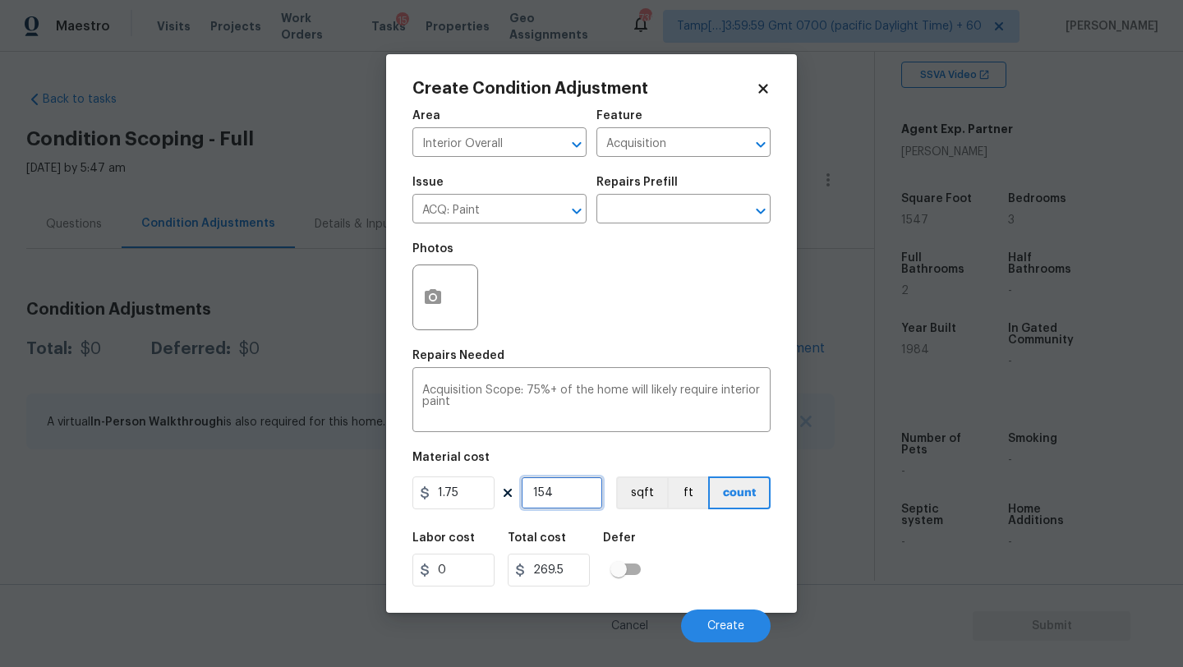
type input "1547"
type input "2707.25"
type input "1547"
click at [447, 297] on button "button" at bounding box center [432, 297] width 39 height 64
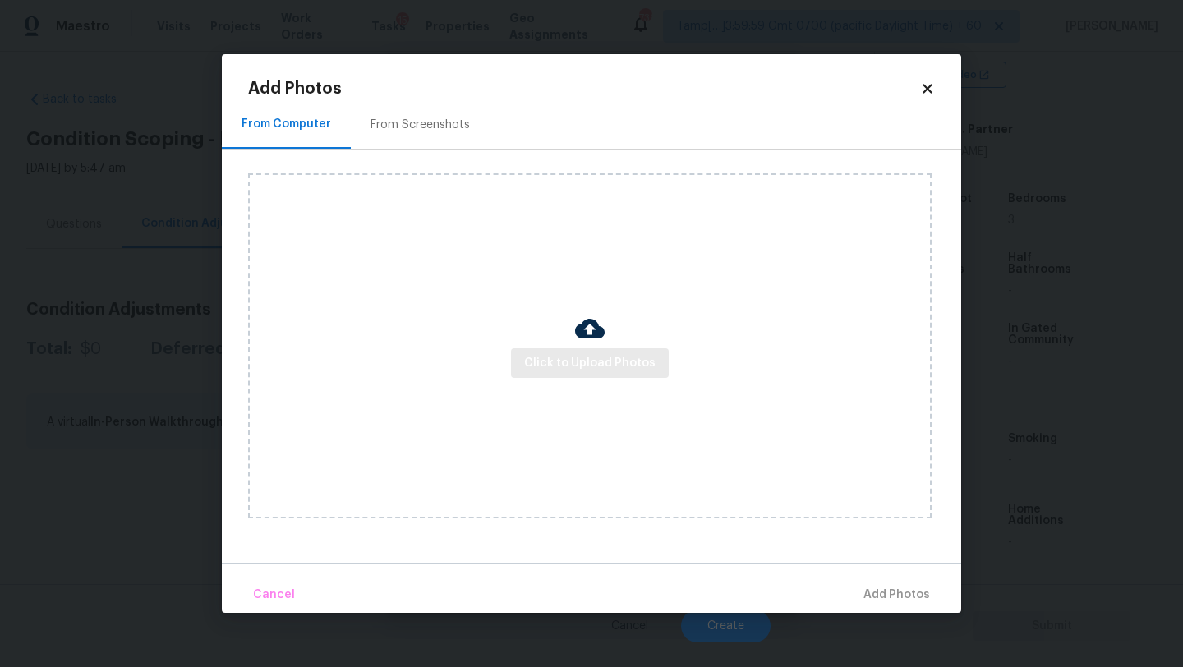
drag, startPoint x: 583, startPoint y: 378, endPoint x: 583, endPoint y: 349, distance: 28.8
click at [583, 378] on div "Click to Upload Photos" at bounding box center [590, 345] width 684 height 345
click at [583, 334] on img at bounding box center [590, 329] width 30 height 30
click at [583, 371] on span "Click to Upload Photos" at bounding box center [589, 363] width 131 height 21
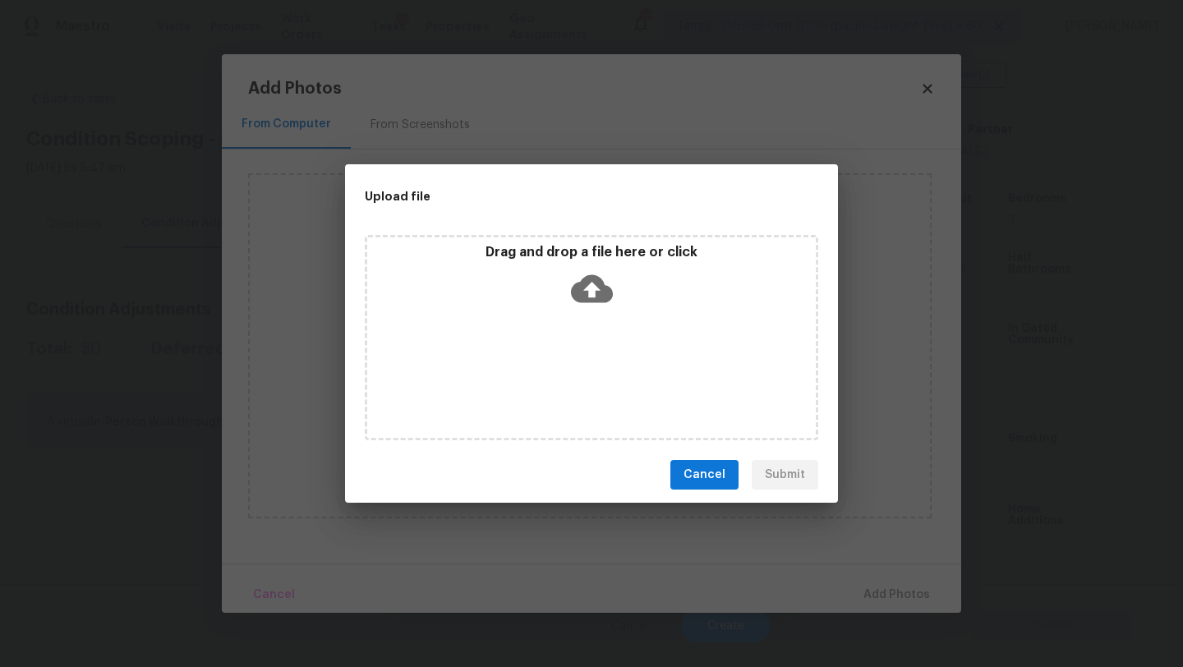
click at [607, 279] on icon at bounding box center [592, 289] width 42 height 42
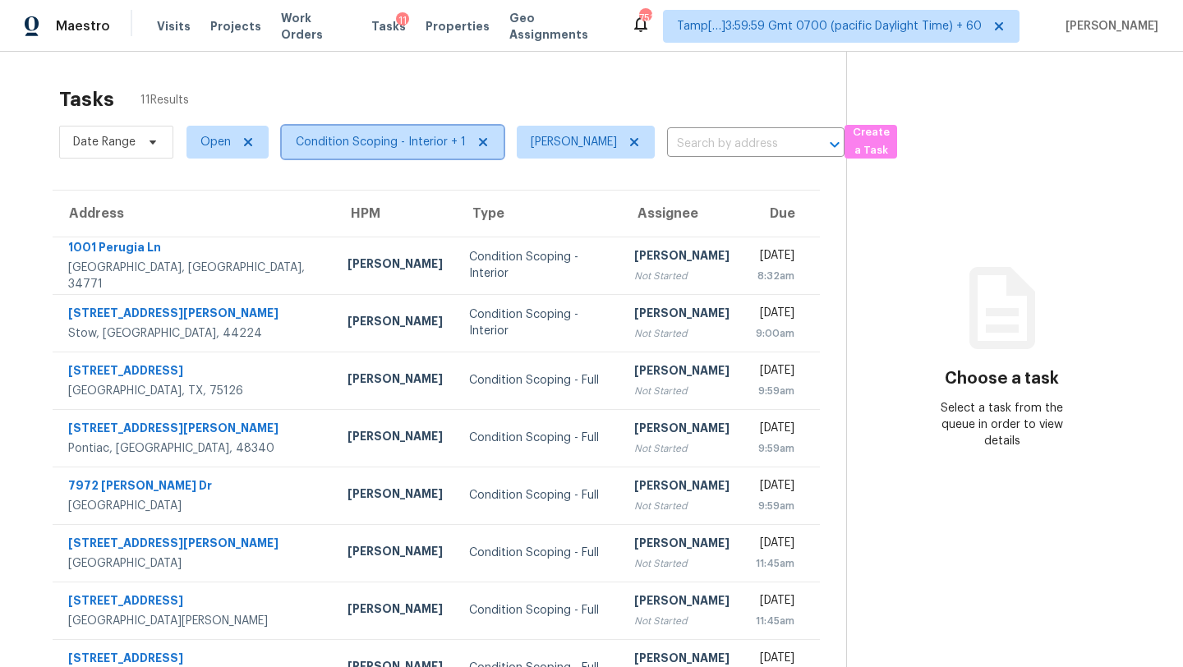
click at [413, 147] on span "Condition Scoping - Interior + 1" at bounding box center [381, 142] width 170 height 16
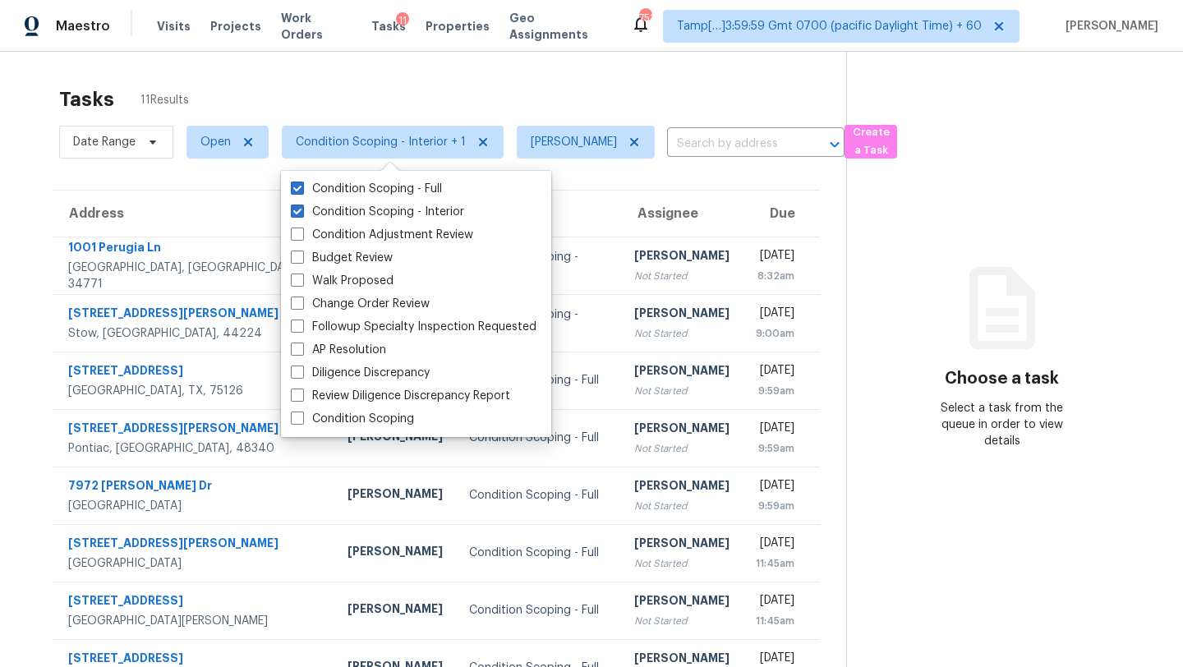
click at [426, 91] on div "Tasks 11 Results" at bounding box center [452, 99] width 787 height 43
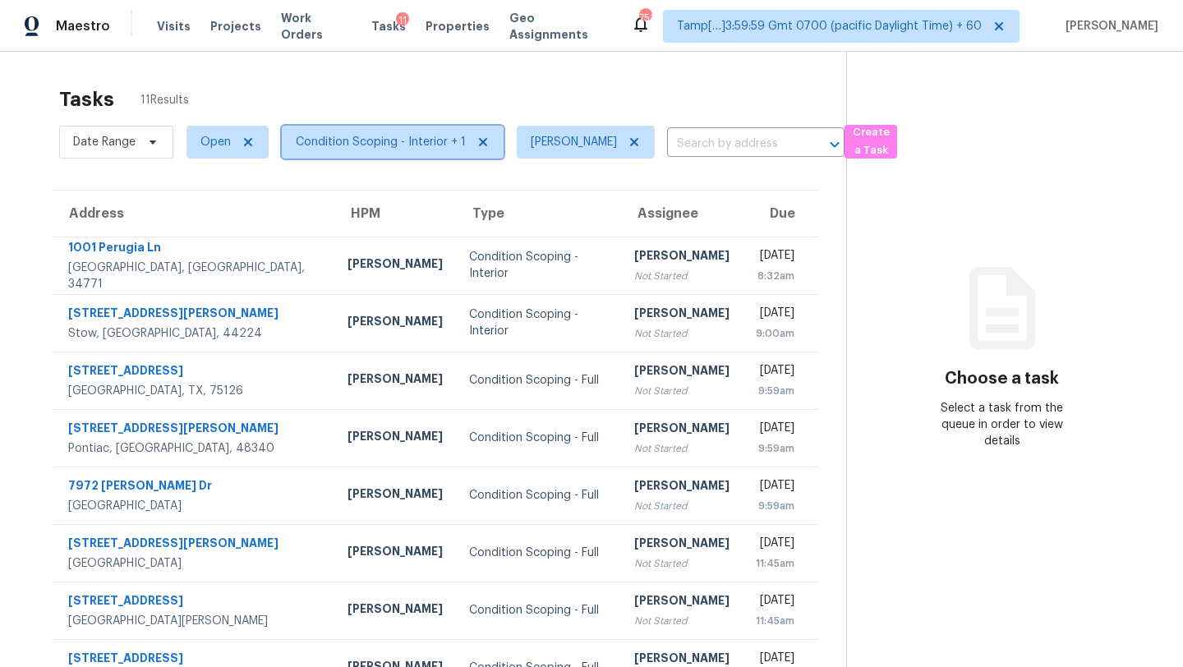
click at [389, 144] on span "Condition Scoping - Interior + 1" at bounding box center [381, 142] width 170 height 16
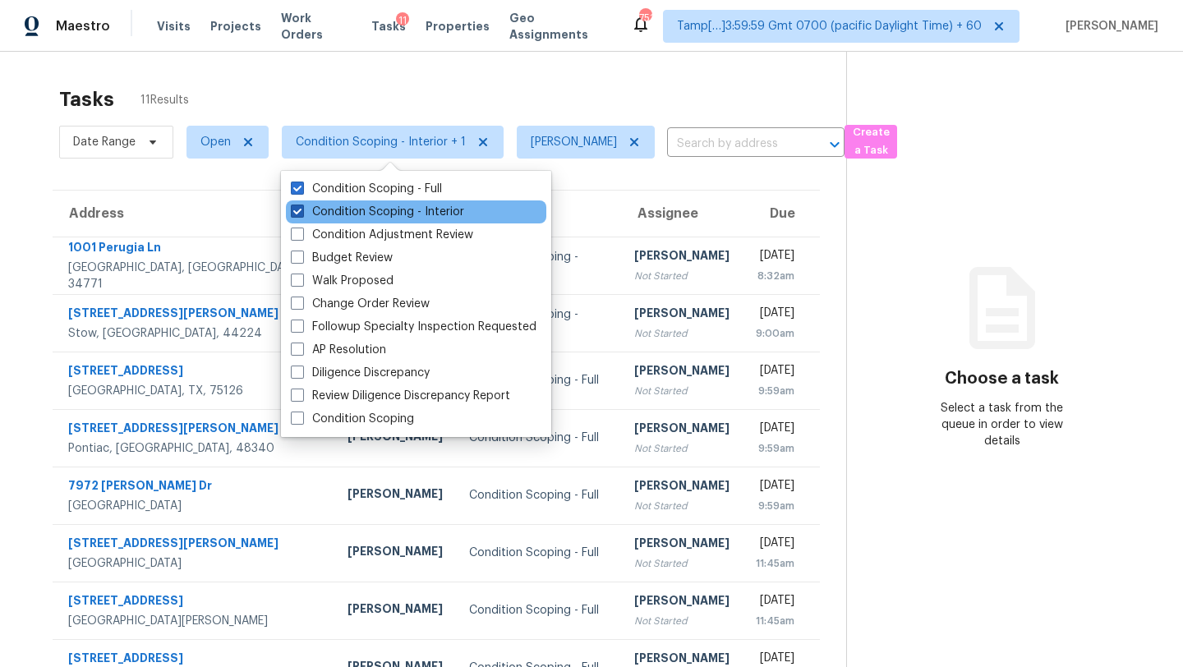
click at [389, 210] on label "Condition Scoping - Interior" at bounding box center [377, 212] width 173 height 16
click at [302, 210] on input "Condition Scoping - Interior" at bounding box center [296, 209] width 11 height 11
checkbox input "false"
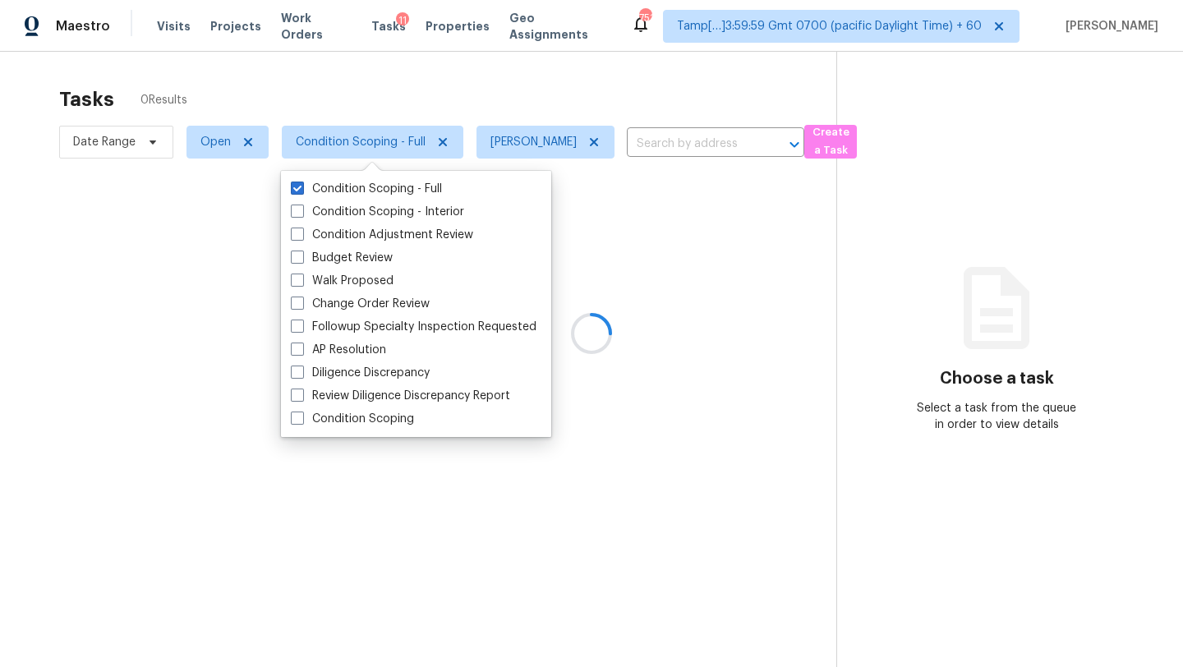
click at [427, 85] on div at bounding box center [591, 333] width 1183 height 667
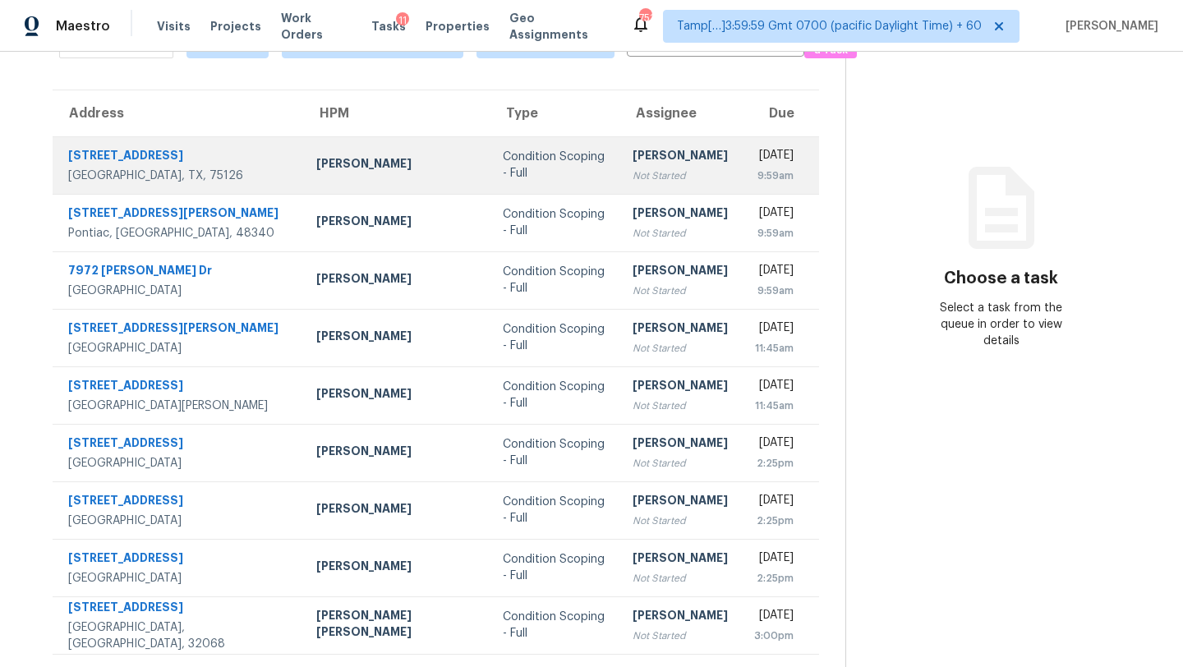
scroll to position [7, 0]
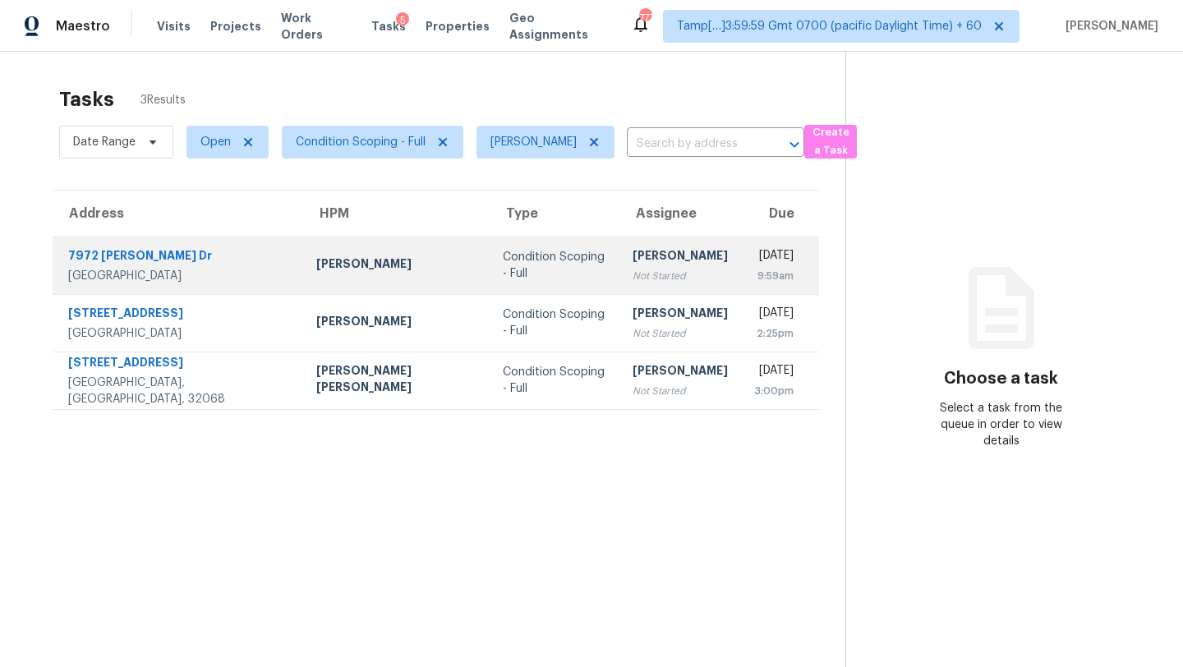
click at [490, 280] on td "Condition Scoping - Full" at bounding box center [555, 266] width 130 height 58
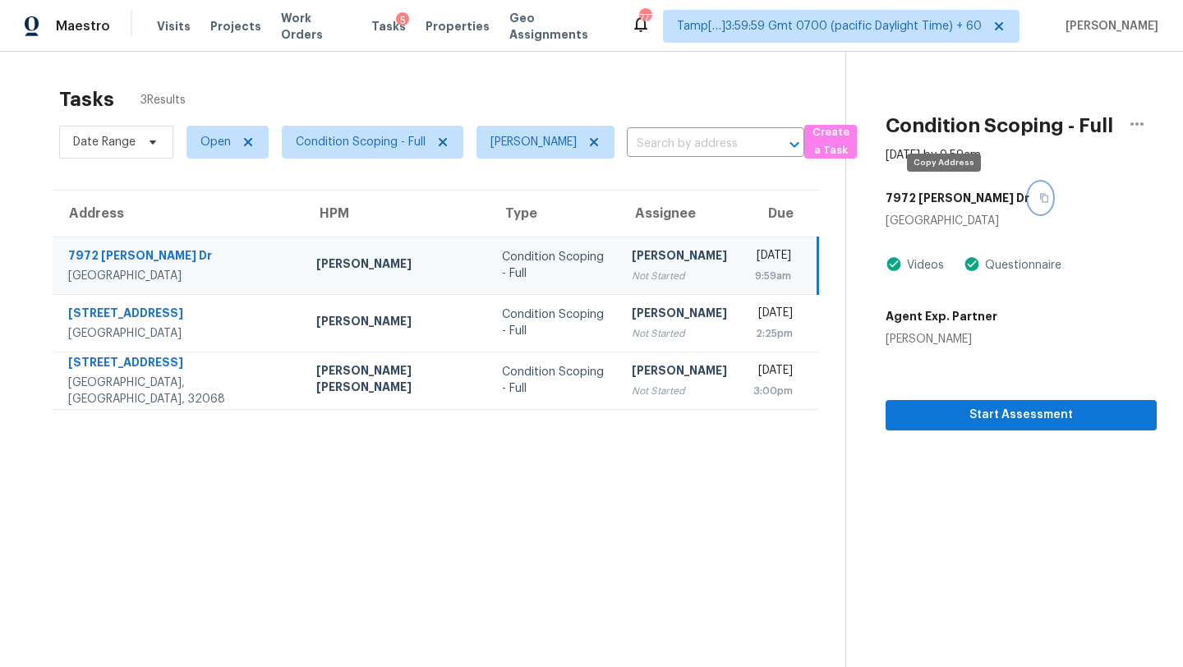
click at [1039, 193] on icon "button" at bounding box center [1044, 198] width 10 height 10
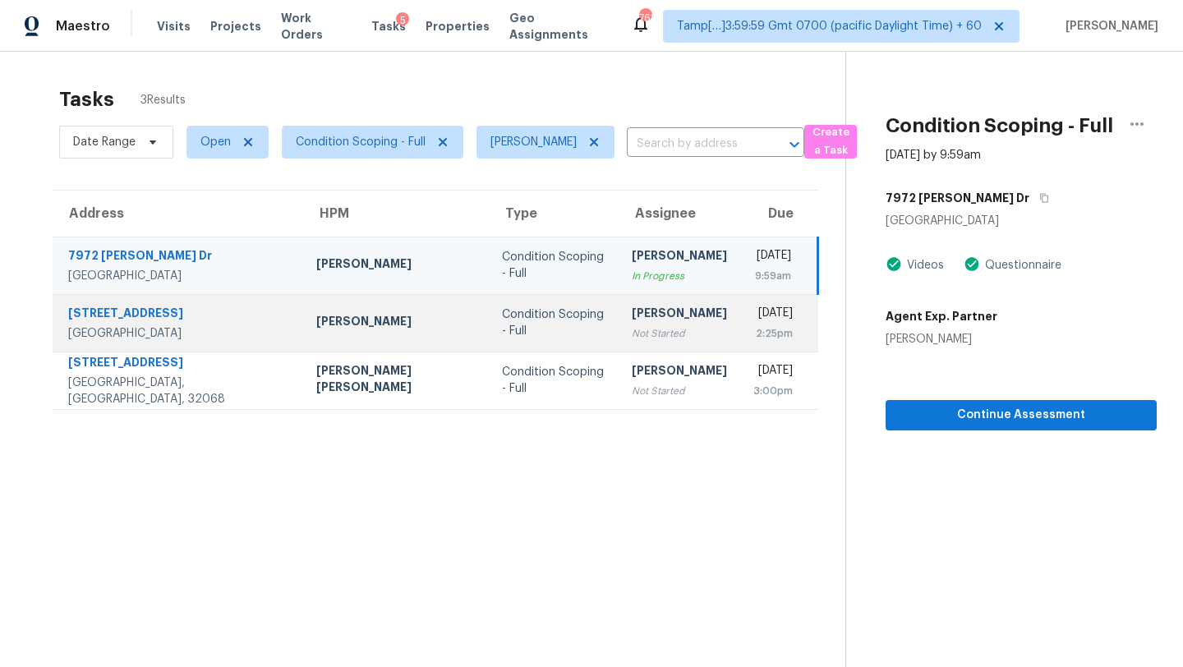
click at [619, 317] on td "Rajesh M Not Started" at bounding box center [680, 323] width 122 height 58
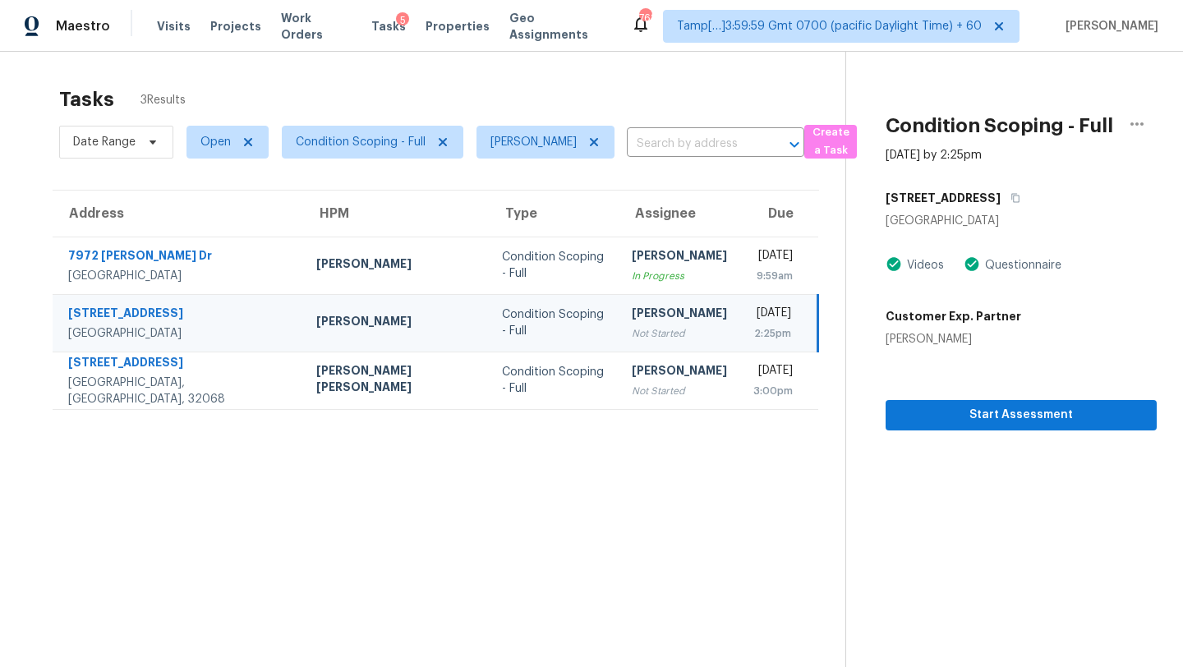
click at [632, 332] on div "Not Started" at bounding box center [679, 333] width 95 height 16
click at [1001, 191] on button "button" at bounding box center [1012, 198] width 22 height 30
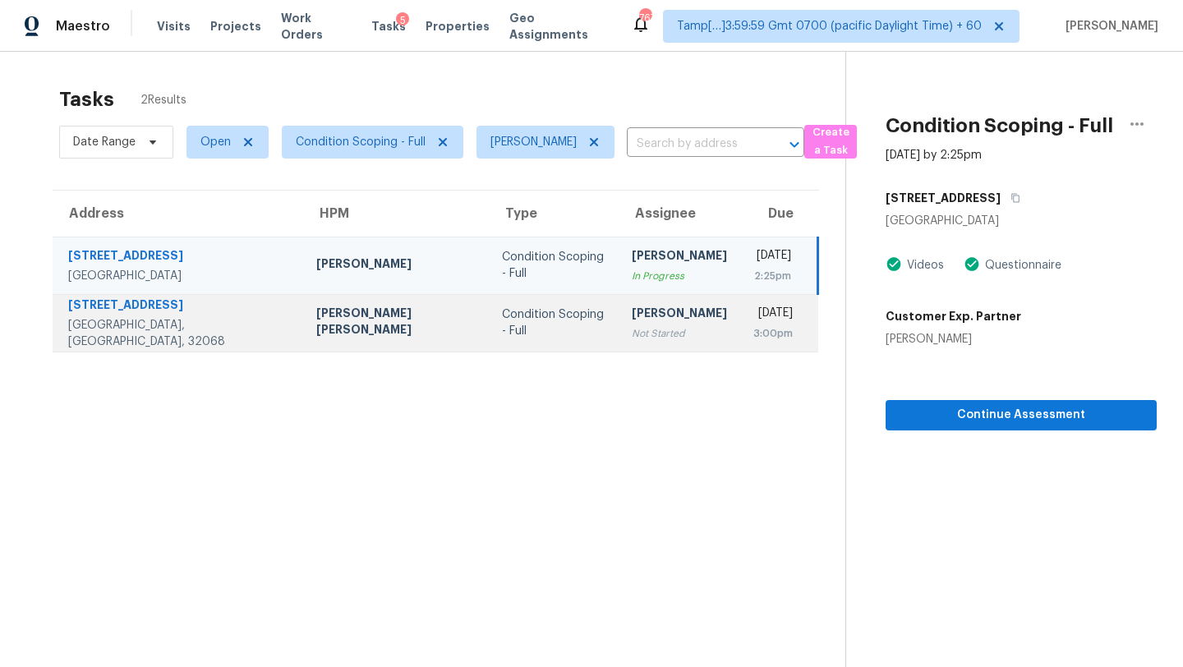
click at [753, 323] on div "[DATE]" at bounding box center [772, 315] width 39 height 21
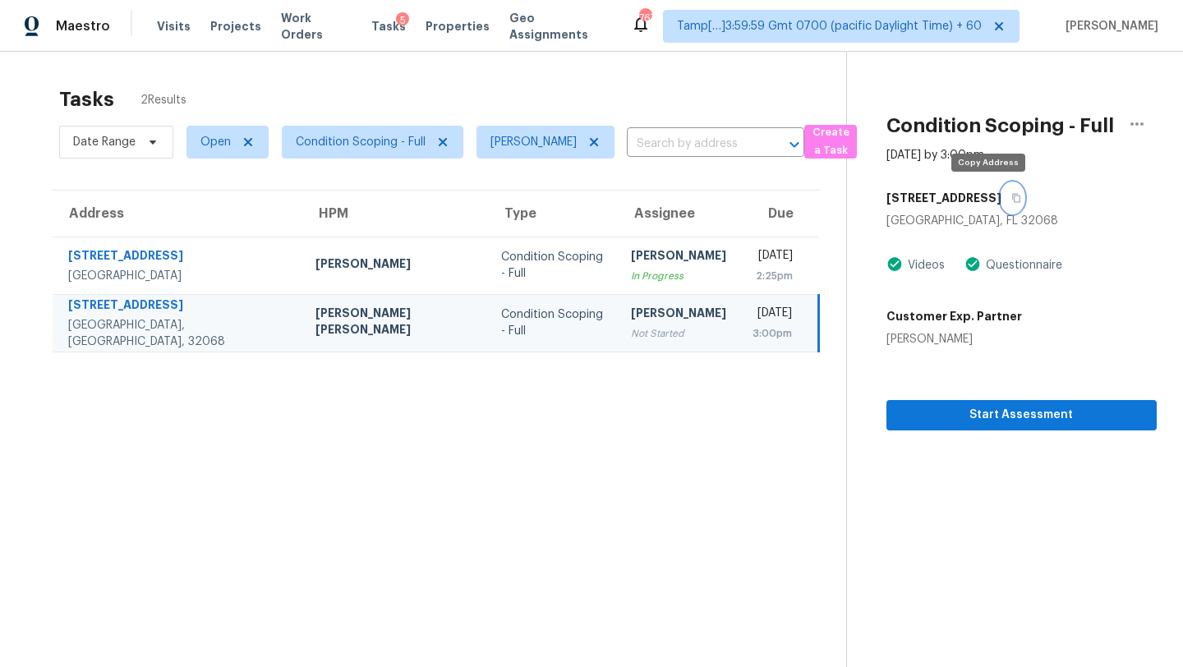
click at [1011, 195] on icon "button" at bounding box center [1016, 198] width 10 height 10
